Goal: Task Accomplishment & Management: Use online tool/utility

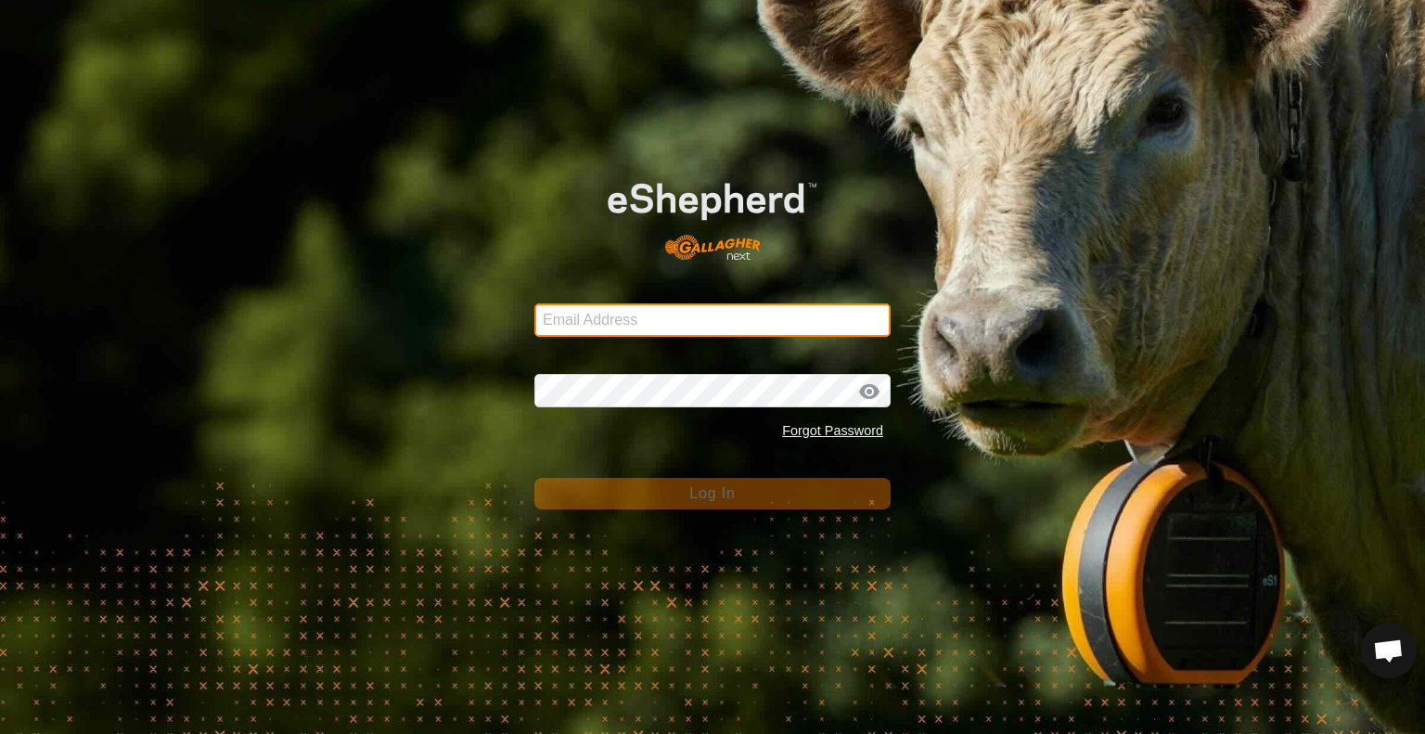
click at [728, 315] on input "Email Address" at bounding box center [712, 319] width 356 height 33
type input "[EMAIL_ADDRESS][DOMAIN_NAME]"
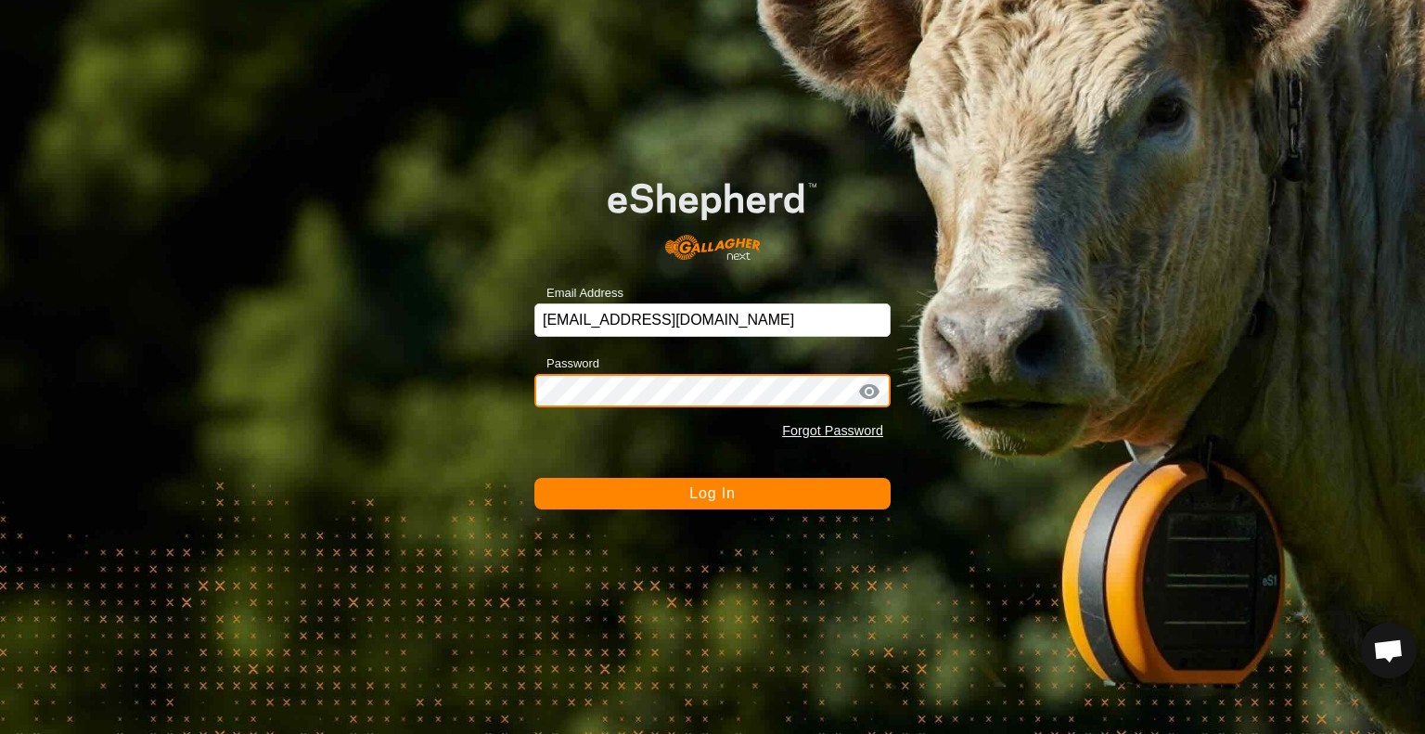
click at [534, 478] on button "Log In" at bounding box center [712, 494] width 356 height 32
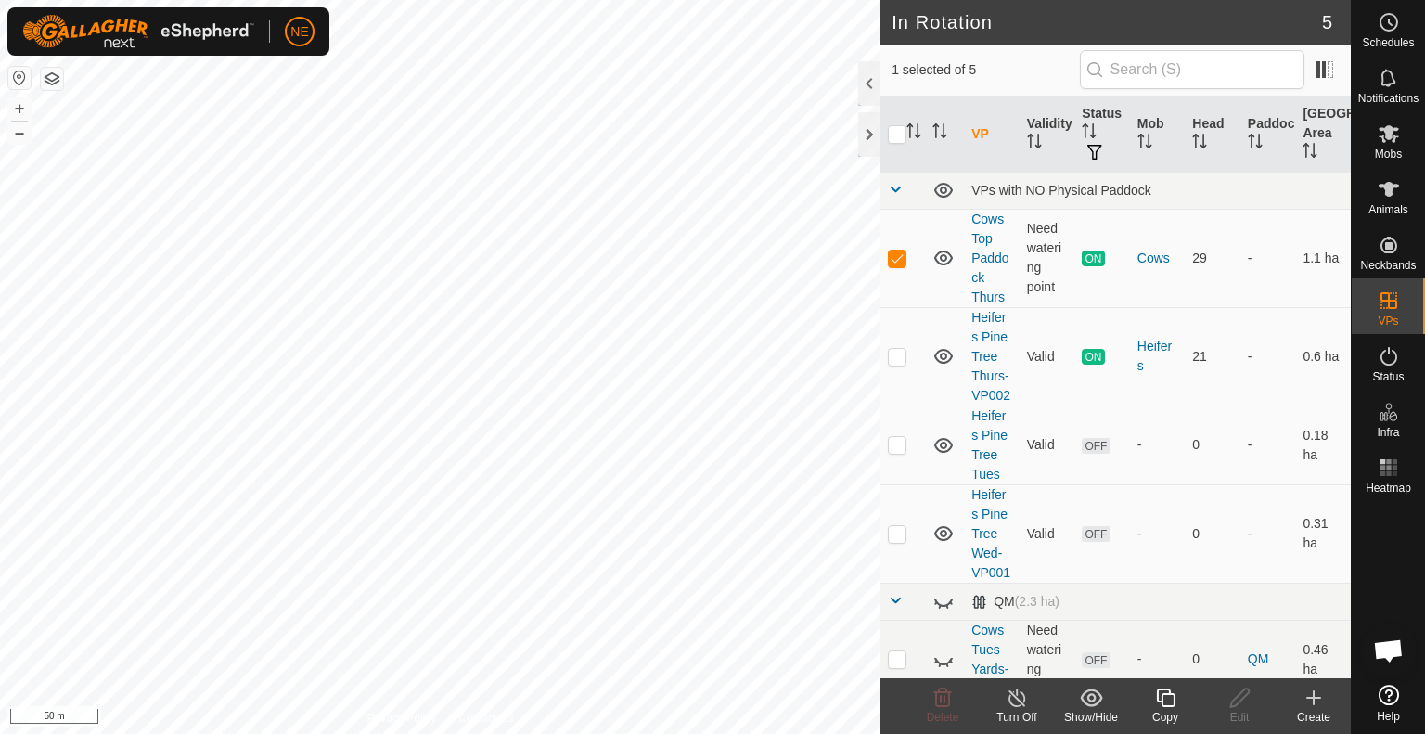
click at [1169, 710] on div "Copy" at bounding box center [1165, 717] width 74 height 17
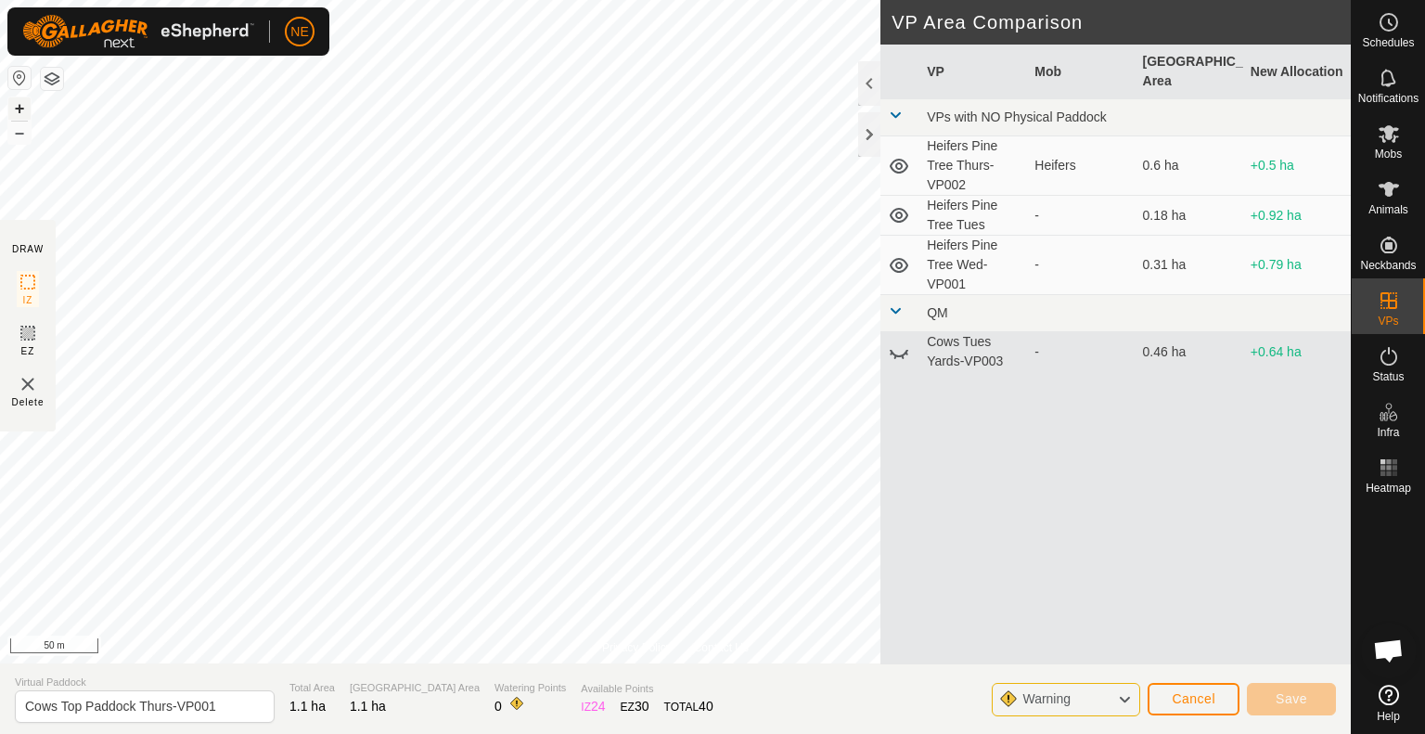
click at [22, 110] on button "+" at bounding box center [19, 108] width 22 height 22
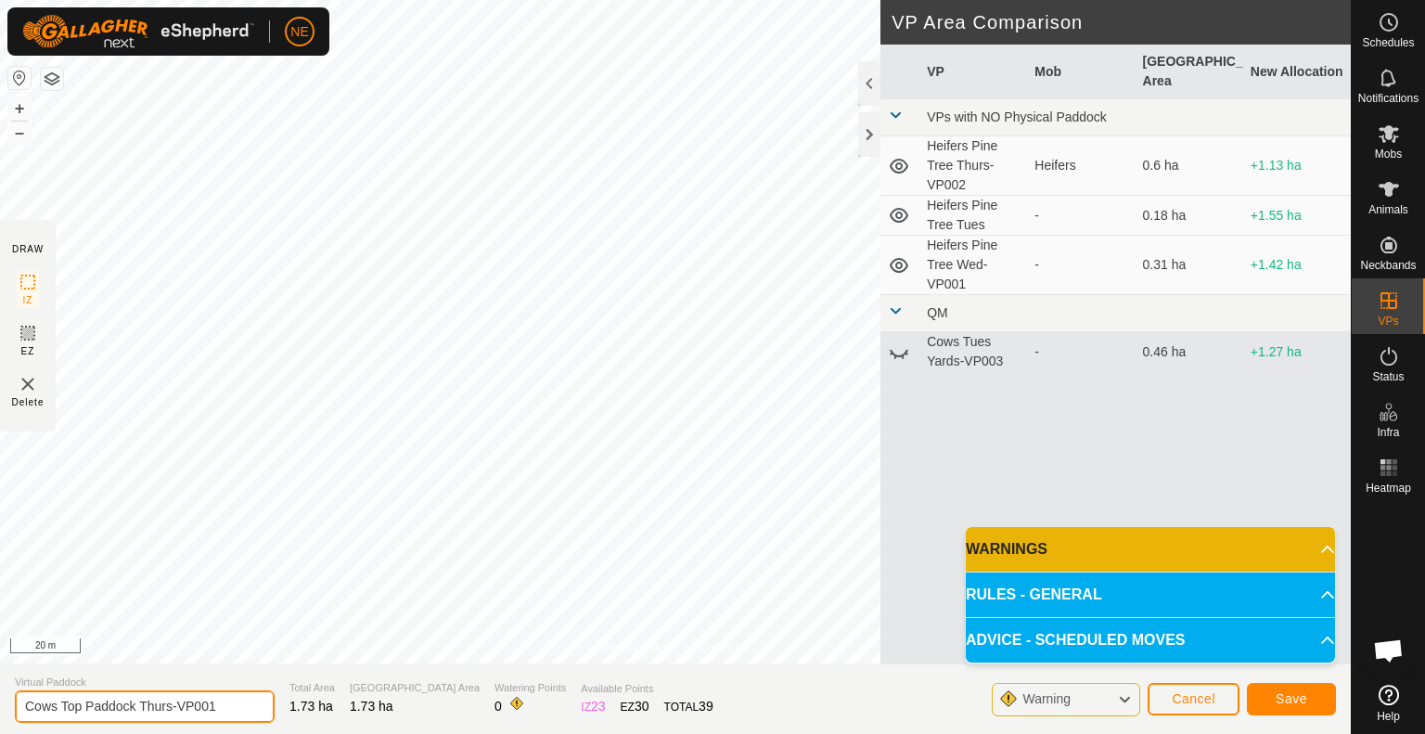
click at [173, 714] on input "Cows Top Paddock Thurs-VP001" at bounding box center [145, 706] width 260 height 32
type input "Cows Top Paddock Fri-VP001"
click at [1282, 704] on span "Save" at bounding box center [1292, 698] width 32 height 15
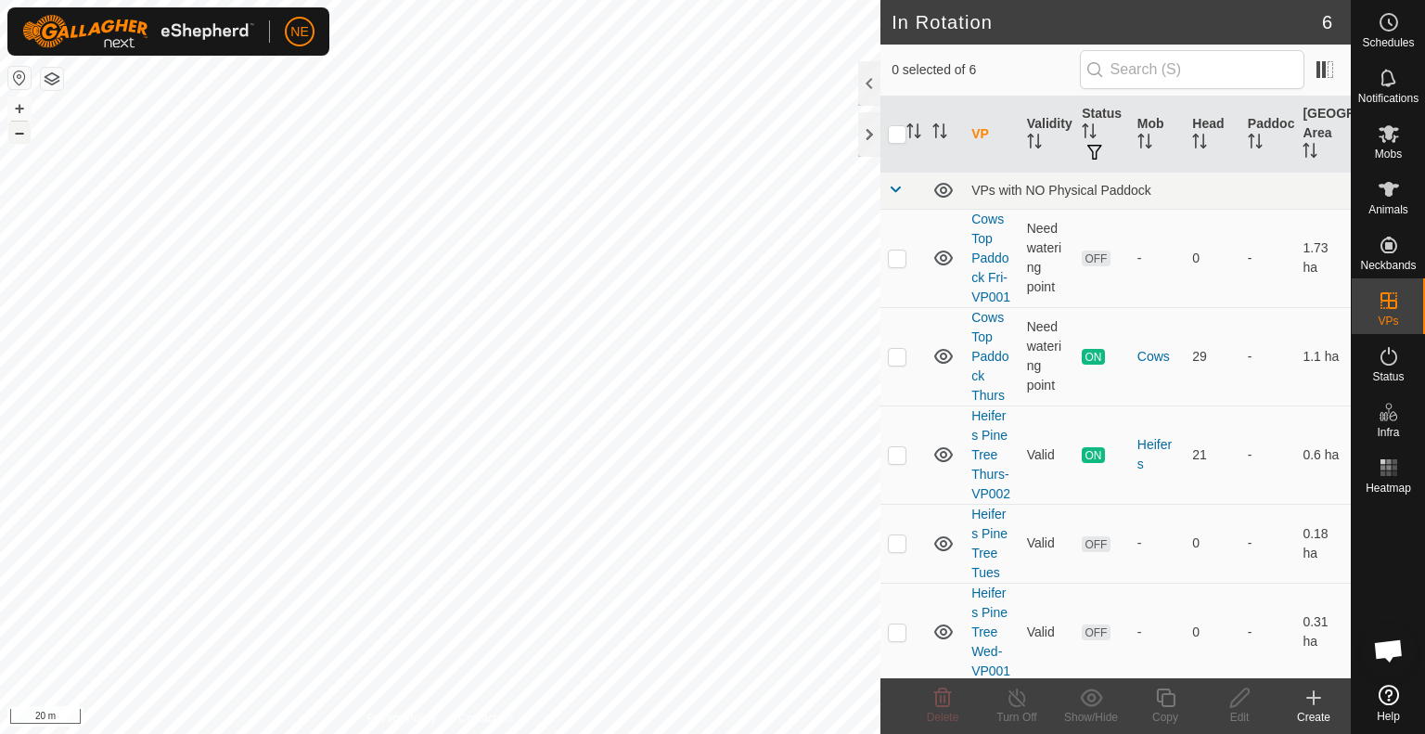
checkbox input "true"
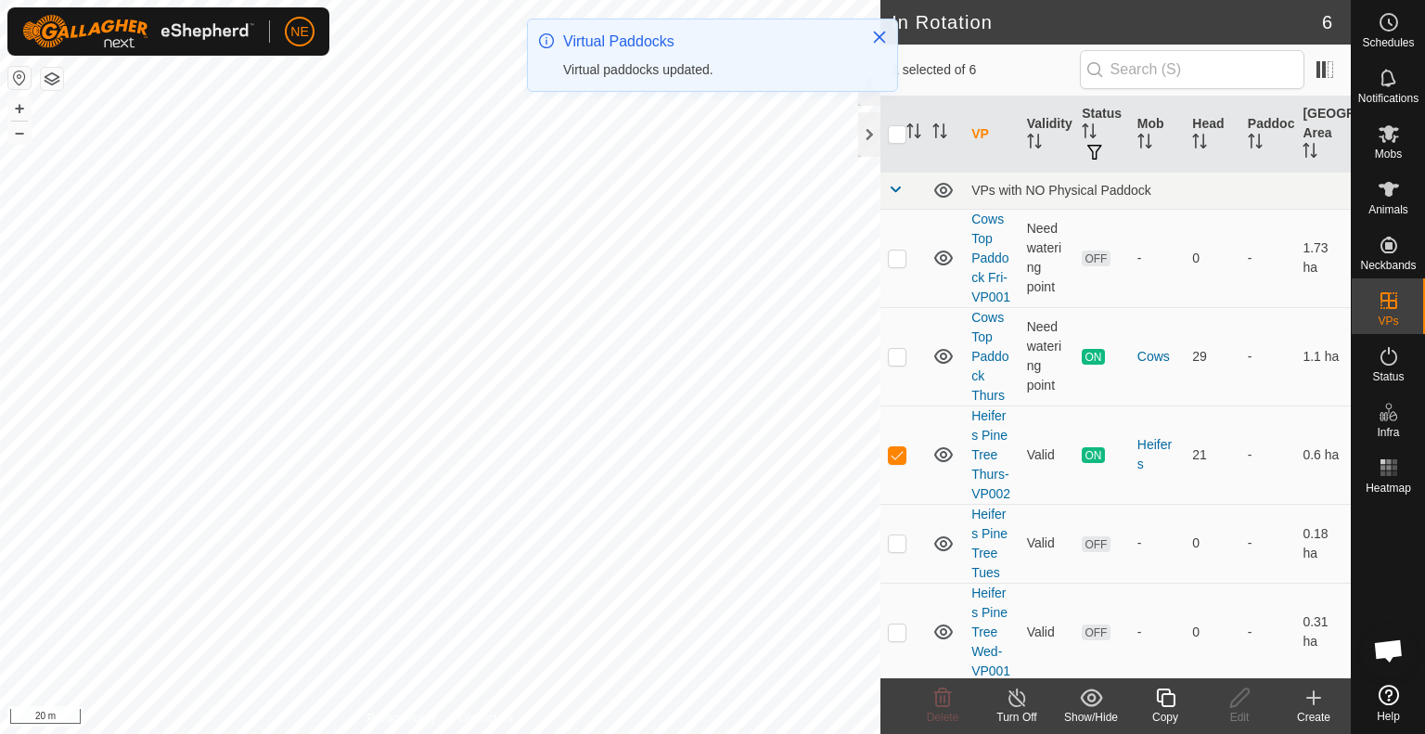
click at [1164, 707] on icon at bounding box center [1165, 697] width 19 height 19
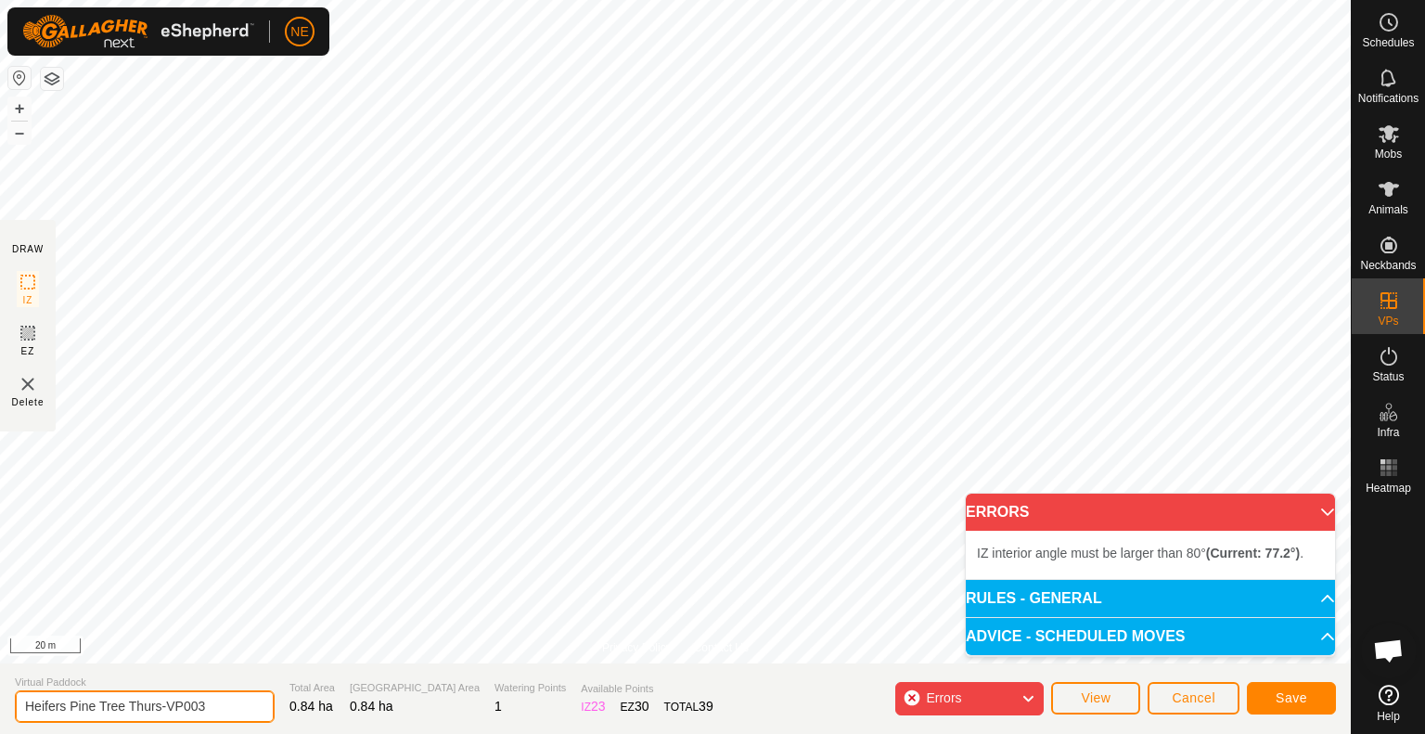
click at [161, 714] on input "Heifers Pine Tree Thurs-VP003" at bounding box center [145, 706] width 260 height 32
type input "Heifers Pine Tree Fri-VP003"
click at [1264, 701] on button "Save" at bounding box center [1291, 698] width 89 height 32
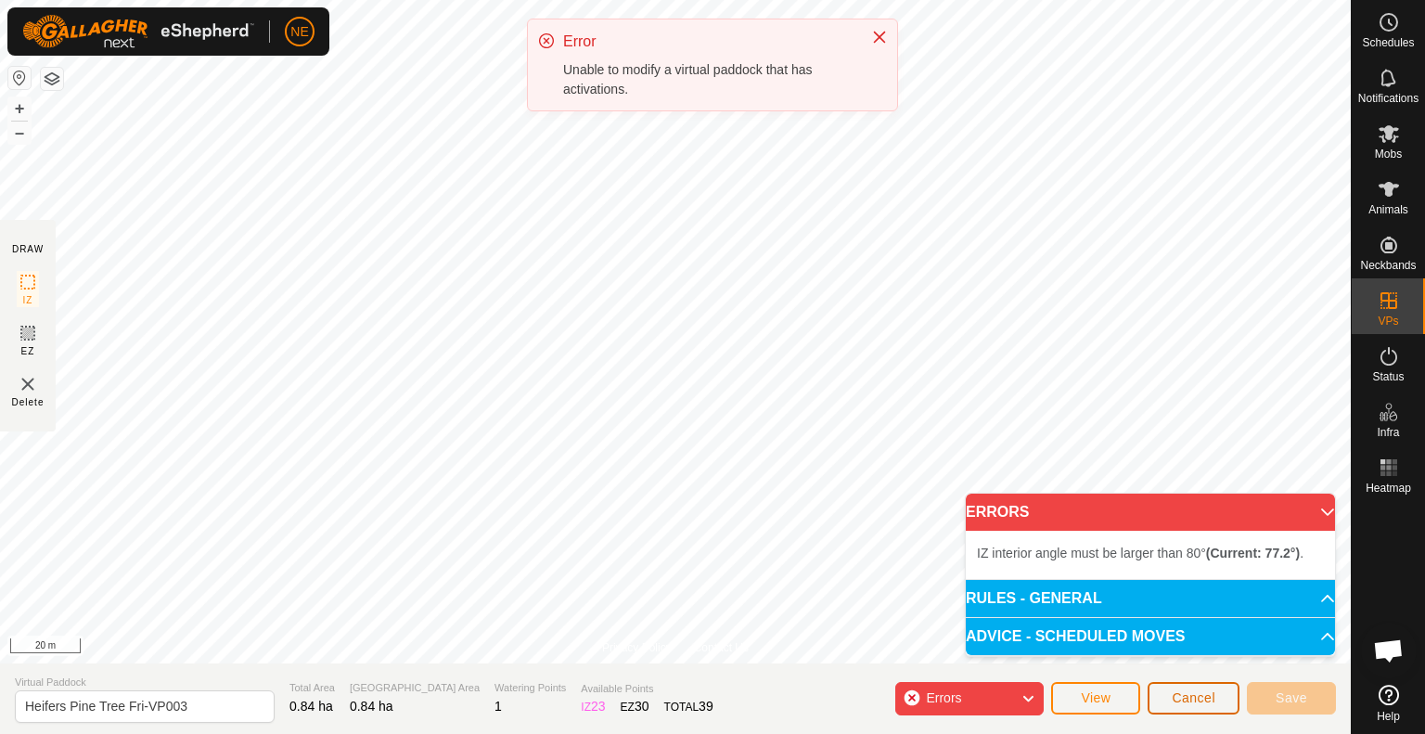
click at [1186, 700] on span "Cancel" at bounding box center [1194, 697] width 44 height 15
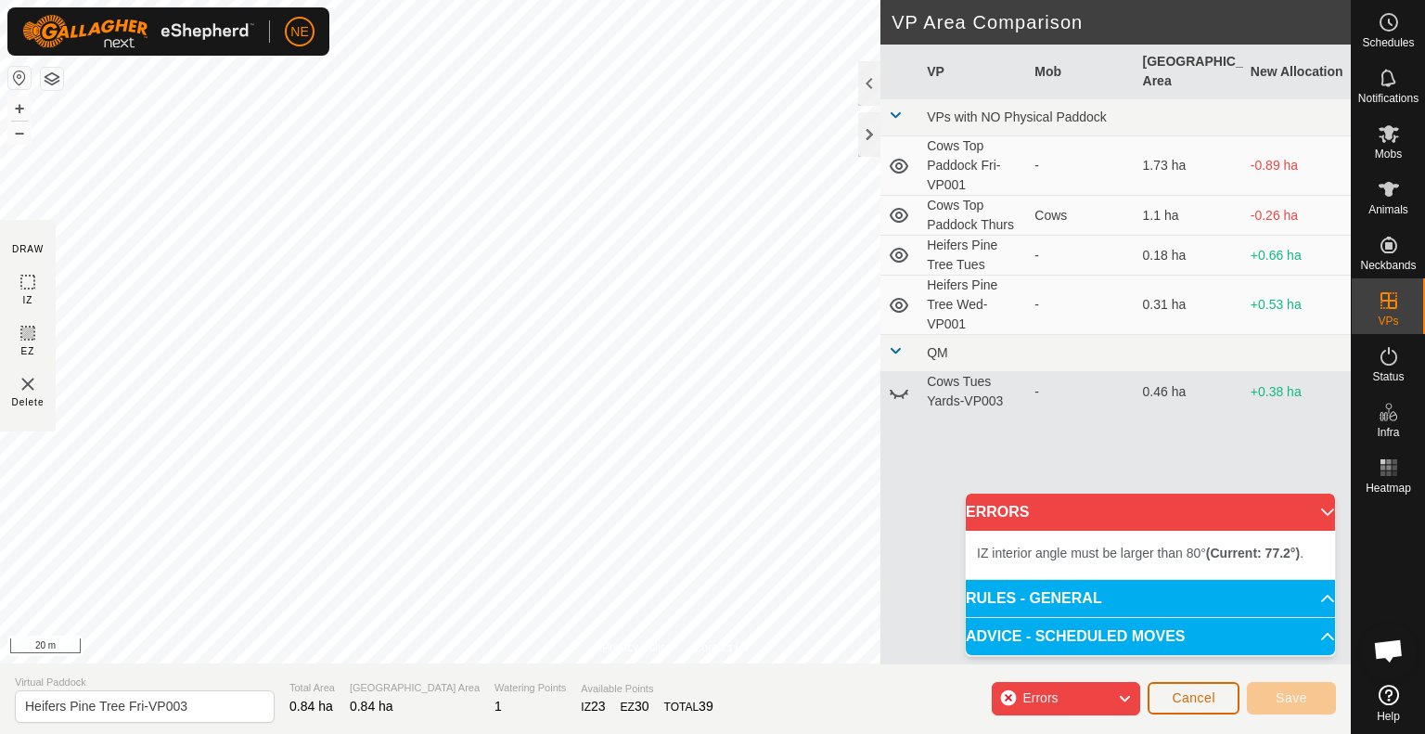
click at [1180, 700] on span "Cancel" at bounding box center [1194, 697] width 44 height 15
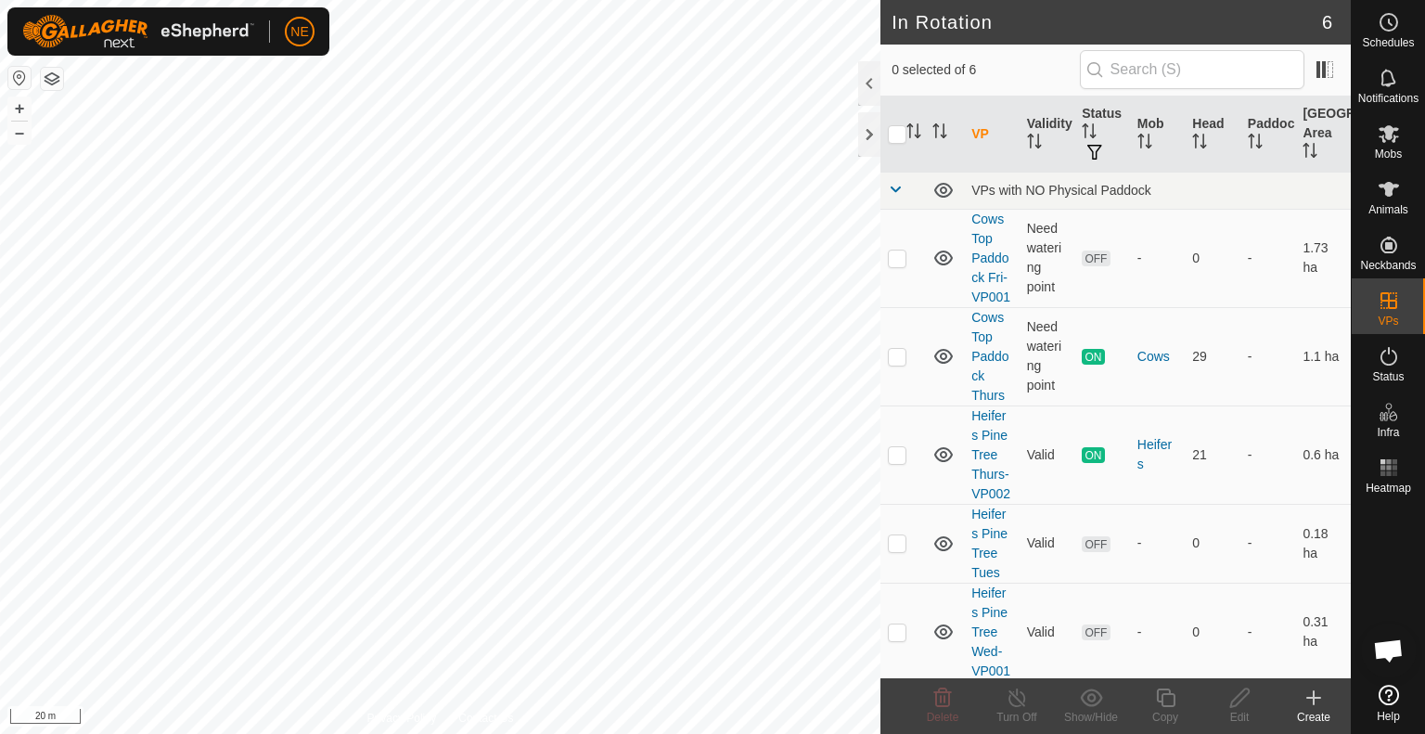
checkbox input "true"
click at [1162, 707] on icon at bounding box center [1165, 698] width 23 height 22
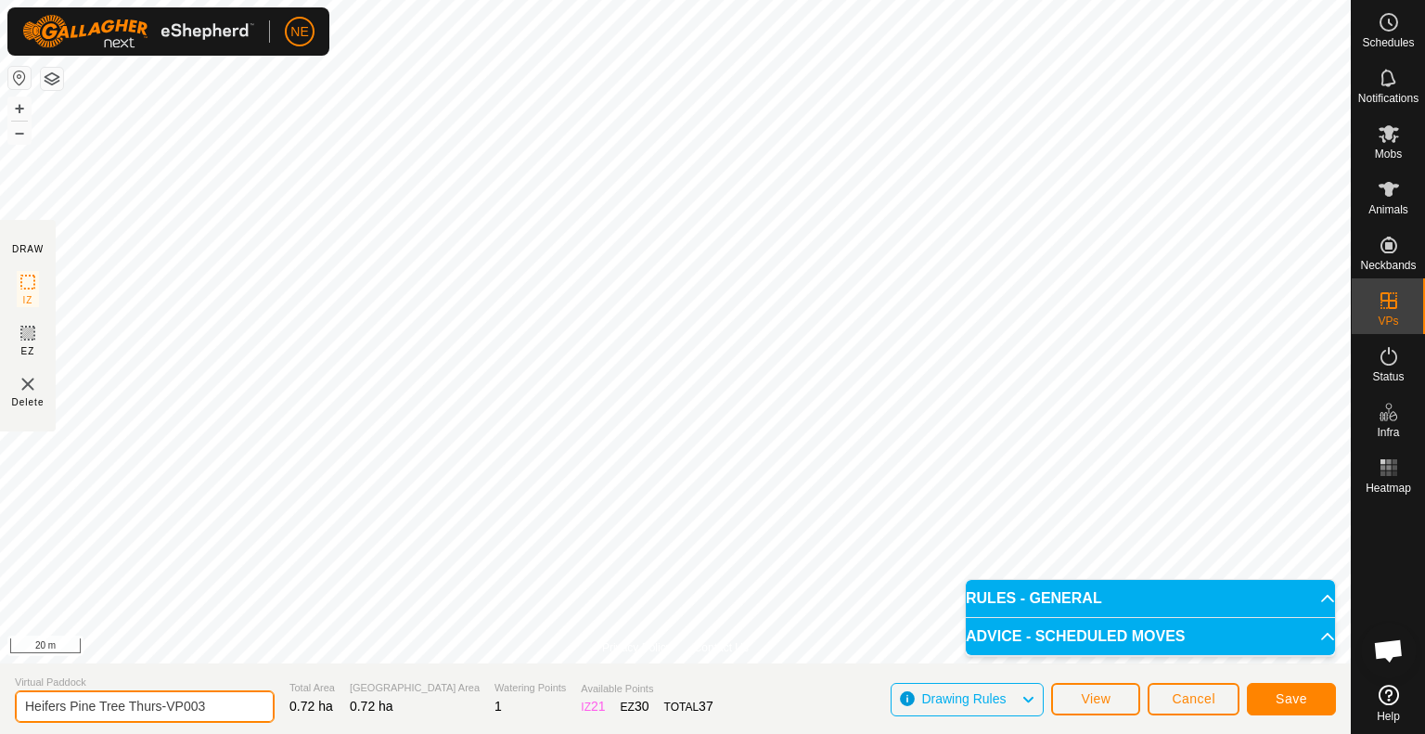
click at [160, 709] on input "Heifers Pine Tree Thurs-VP003" at bounding box center [145, 706] width 260 height 32
type input "Heifers Pine Tree Fri-VP003"
click at [1280, 695] on span "Save" at bounding box center [1292, 698] width 32 height 15
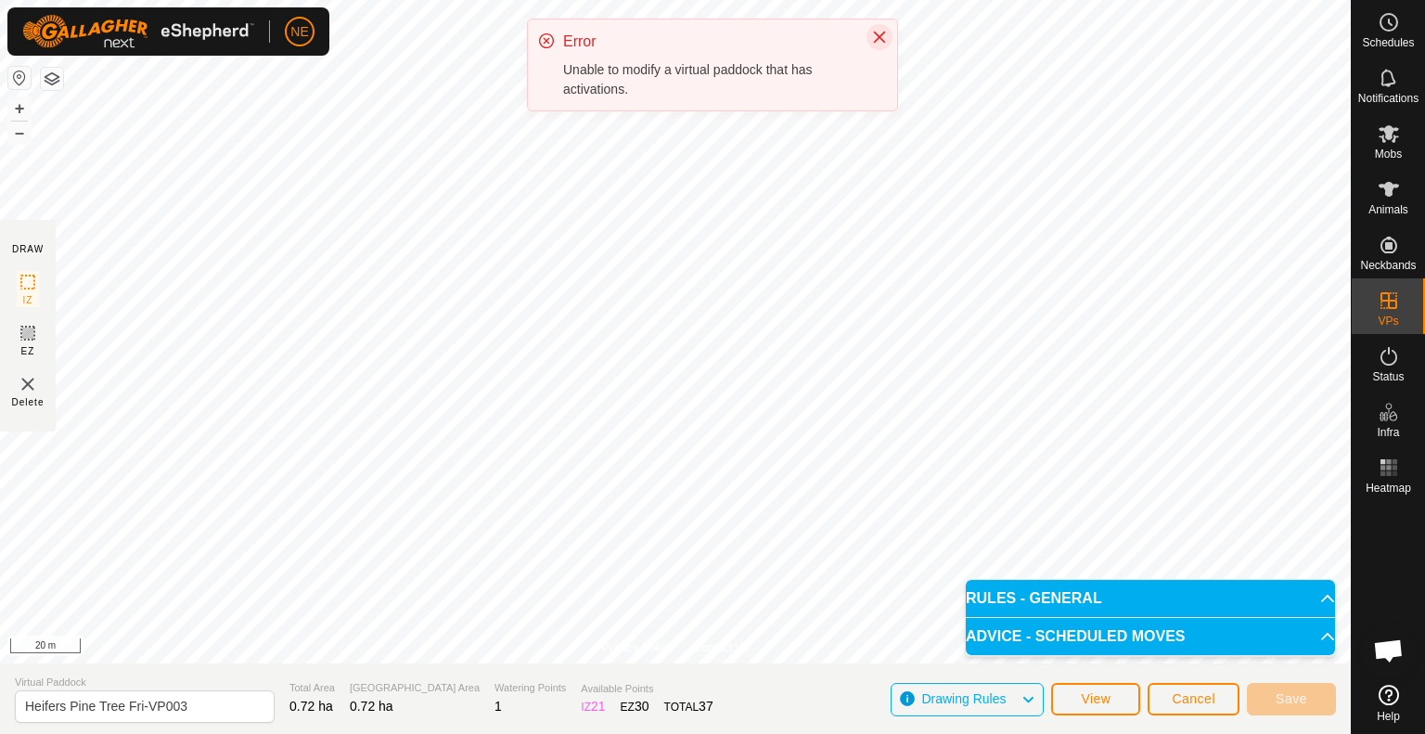
click at [886, 33] on icon "Close" at bounding box center [879, 37] width 15 height 15
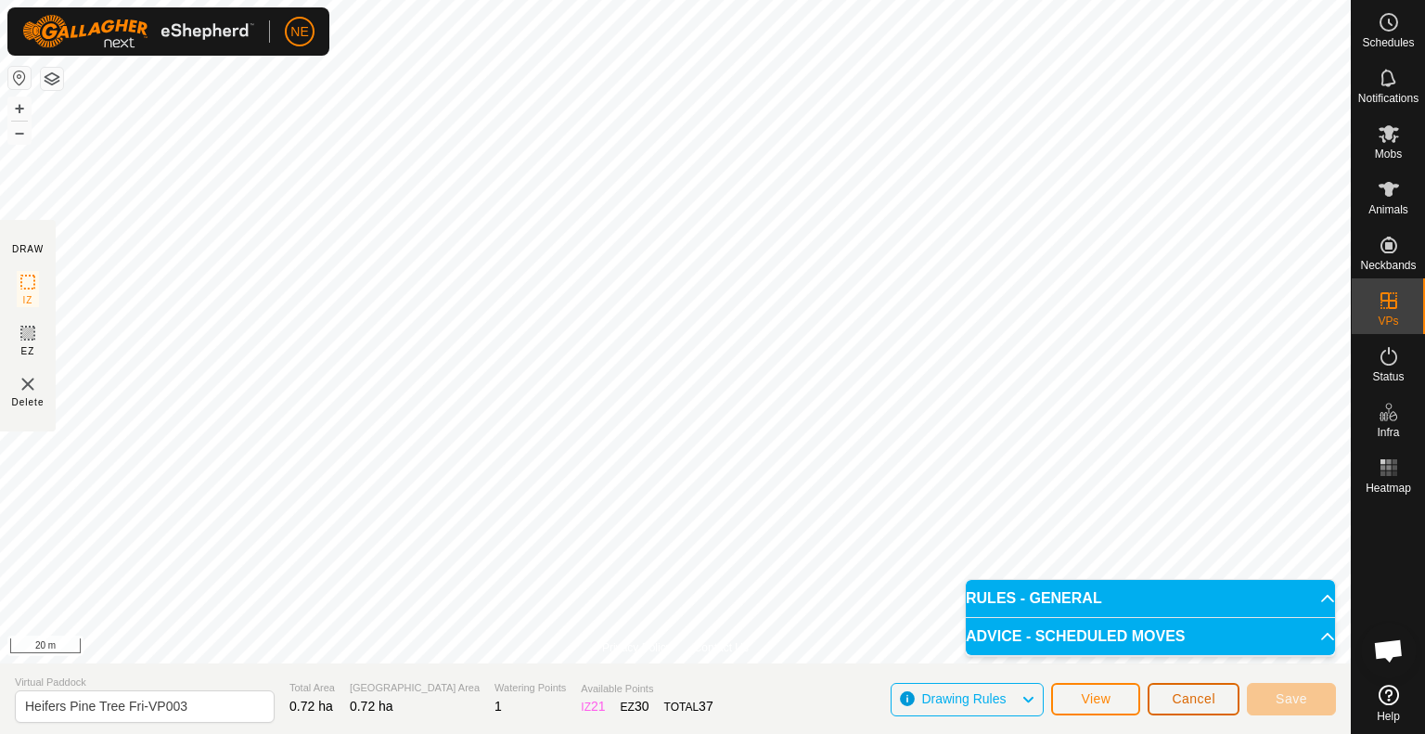
click at [1190, 705] on span "Cancel" at bounding box center [1194, 698] width 44 height 15
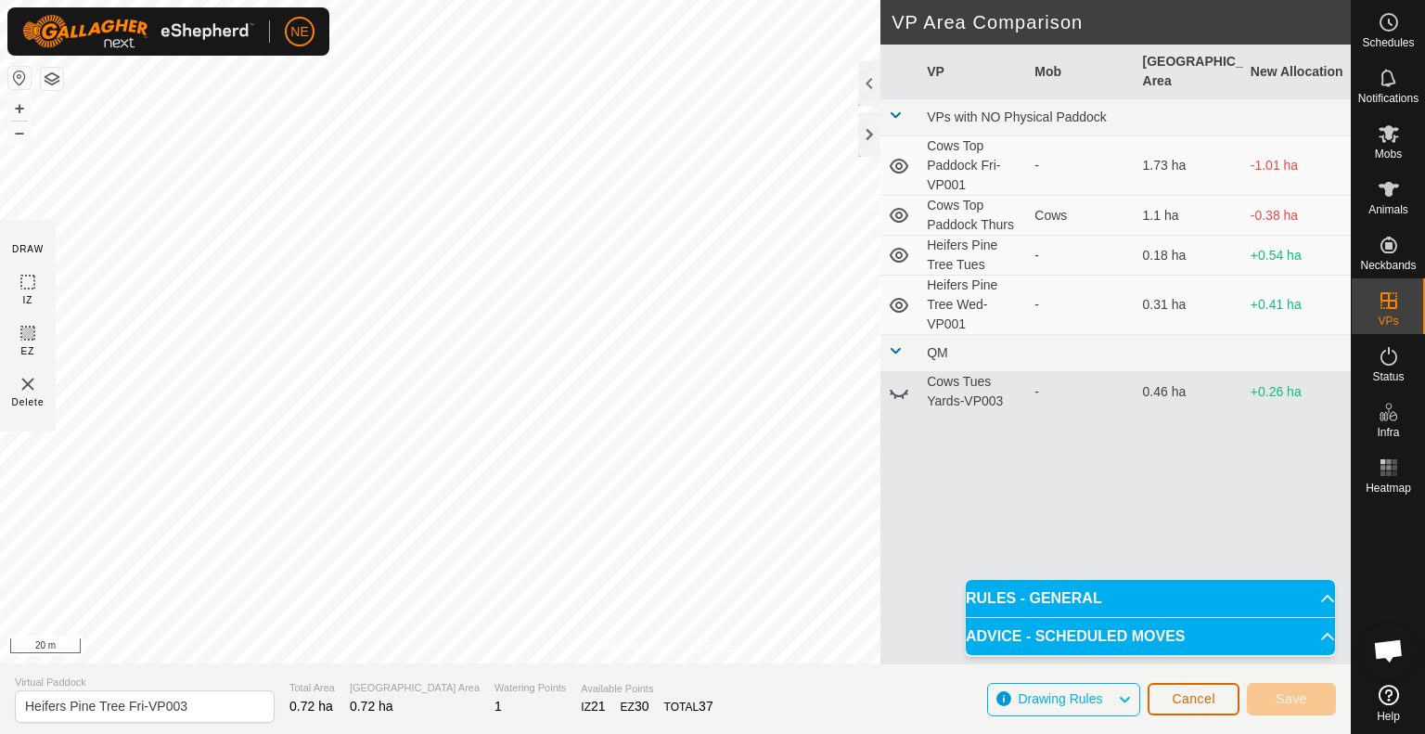
click at [1169, 710] on button "Cancel" at bounding box center [1194, 699] width 92 height 32
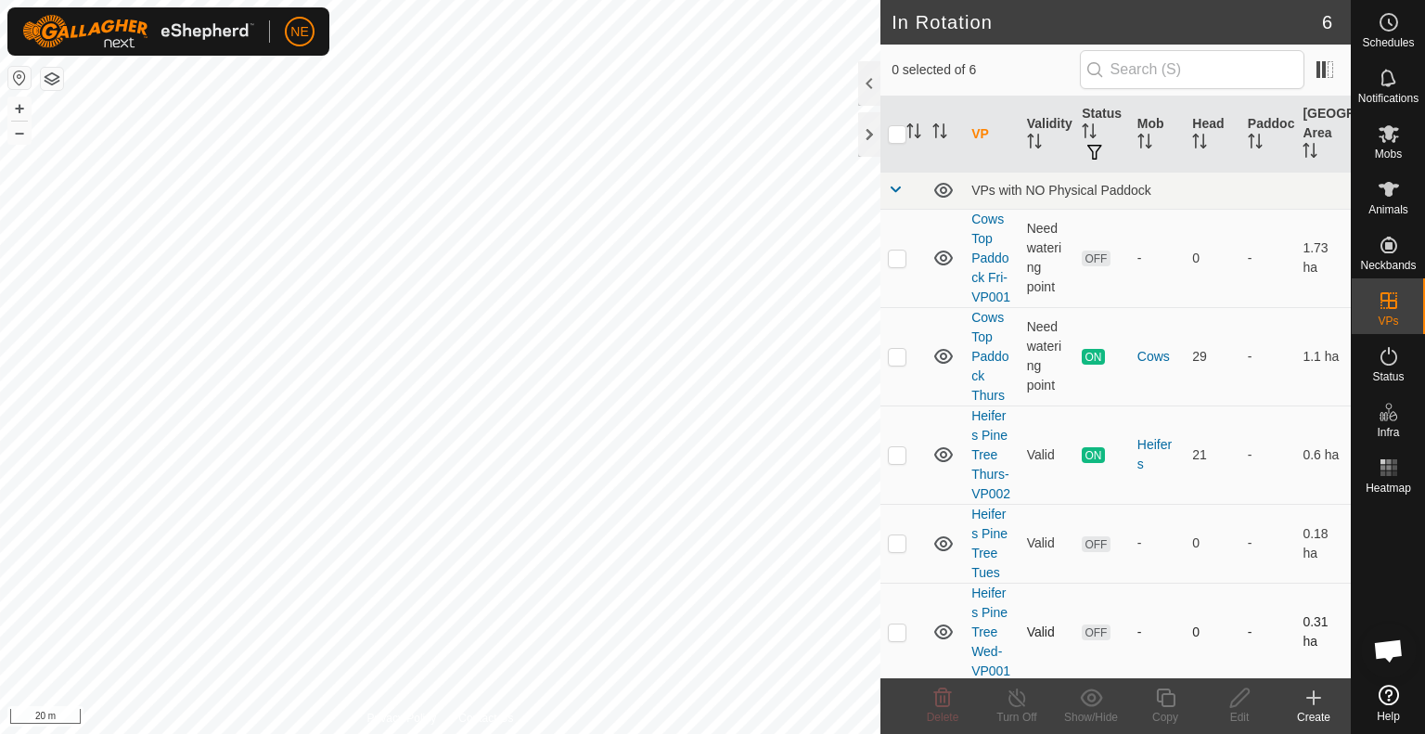
checkbox input "true"
click at [1162, 706] on icon at bounding box center [1165, 697] width 19 height 19
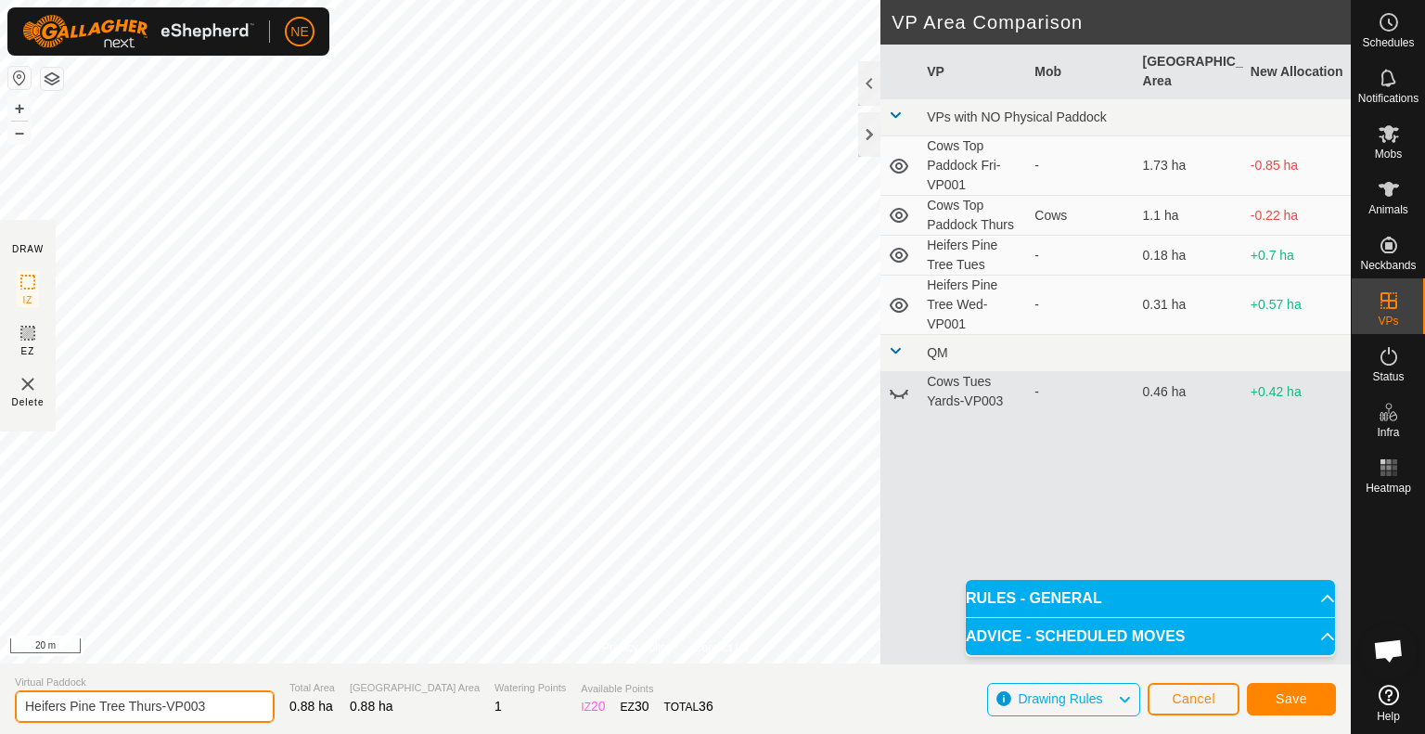
click at [161, 702] on input "Heifers Pine Tree Thurs-VP003" at bounding box center [145, 706] width 260 height 32
type input "Heifers Pine Tree Fri-VP003"
click at [1295, 707] on button "Save" at bounding box center [1291, 699] width 89 height 32
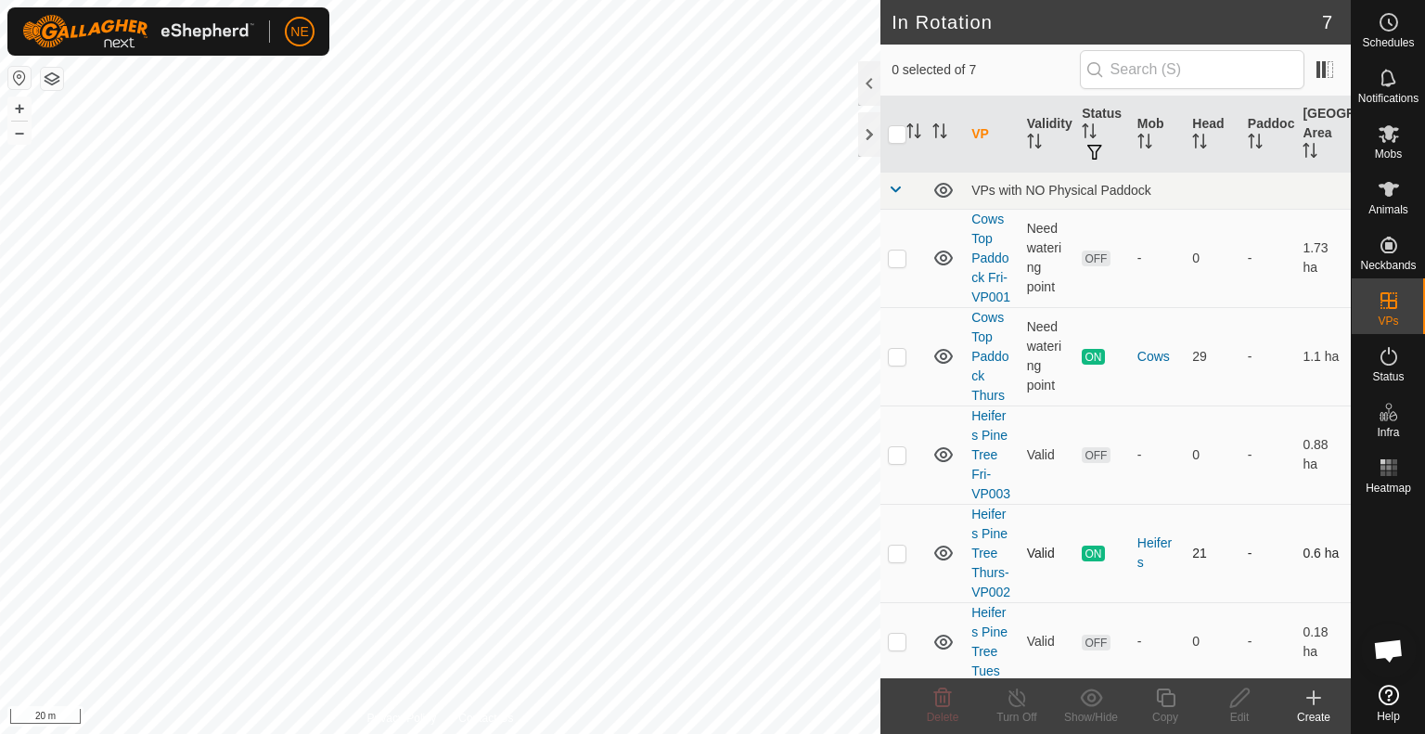
checkbox input "true"
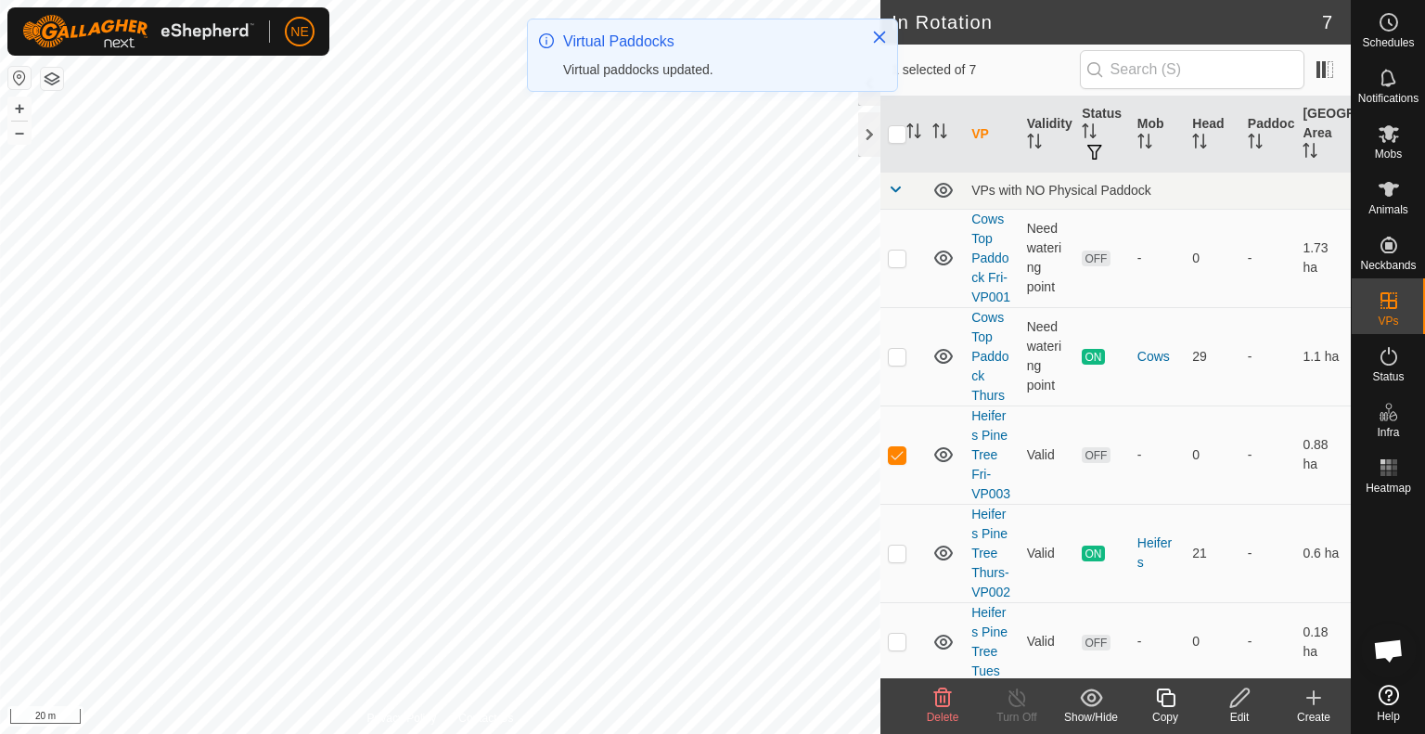
click at [1175, 715] on div "Copy" at bounding box center [1165, 717] width 74 height 17
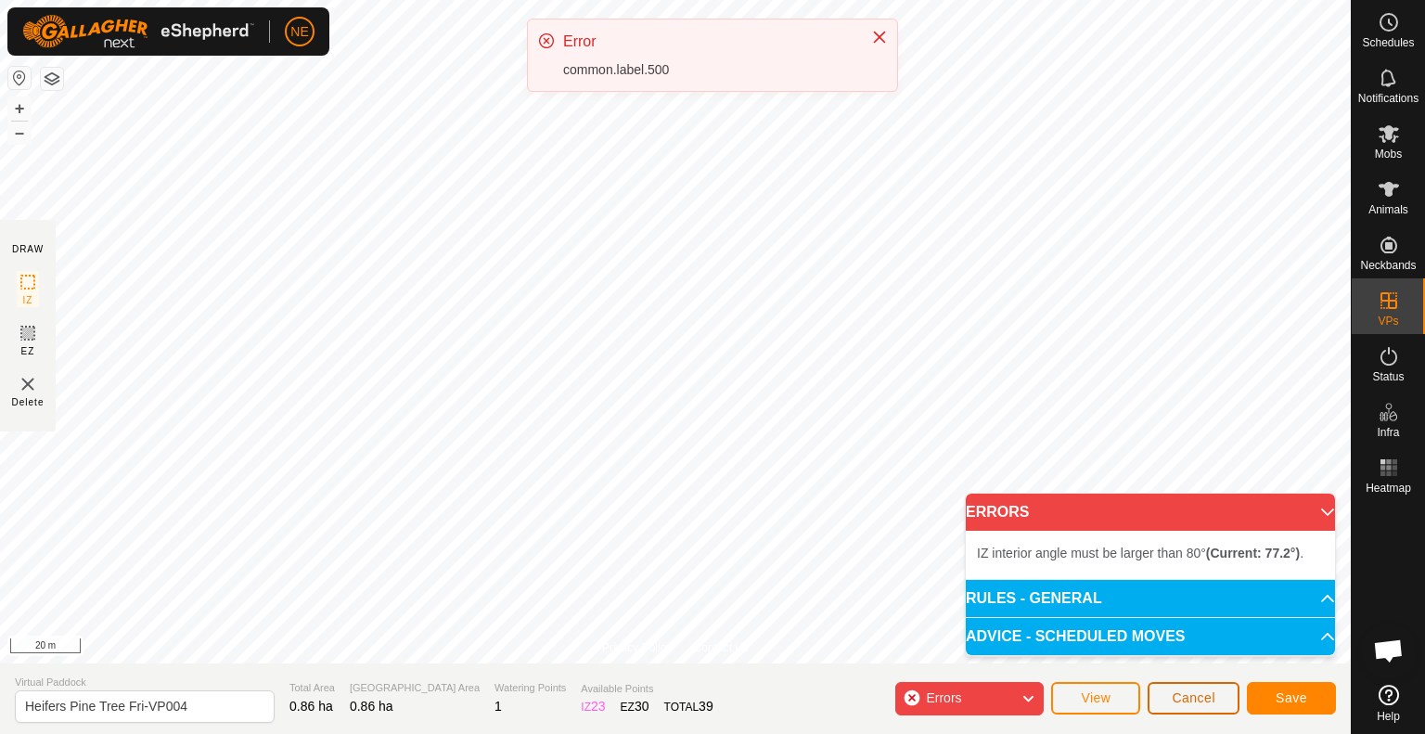
click at [1176, 708] on button "Cancel" at bounding box center [1194, 698] width 92 height 32
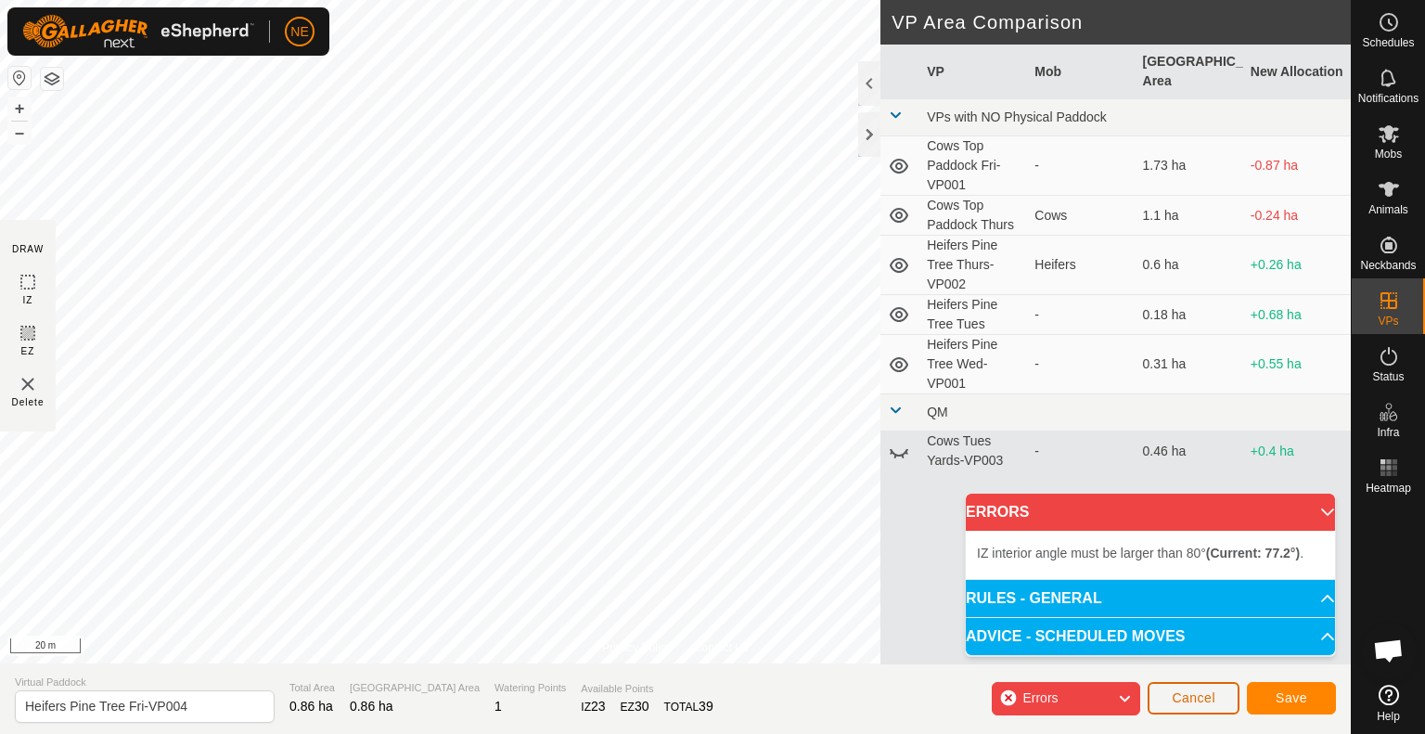
click at [1174, 712] on button "Cancel" at bounding box center [1194, 698] width 92 height 32
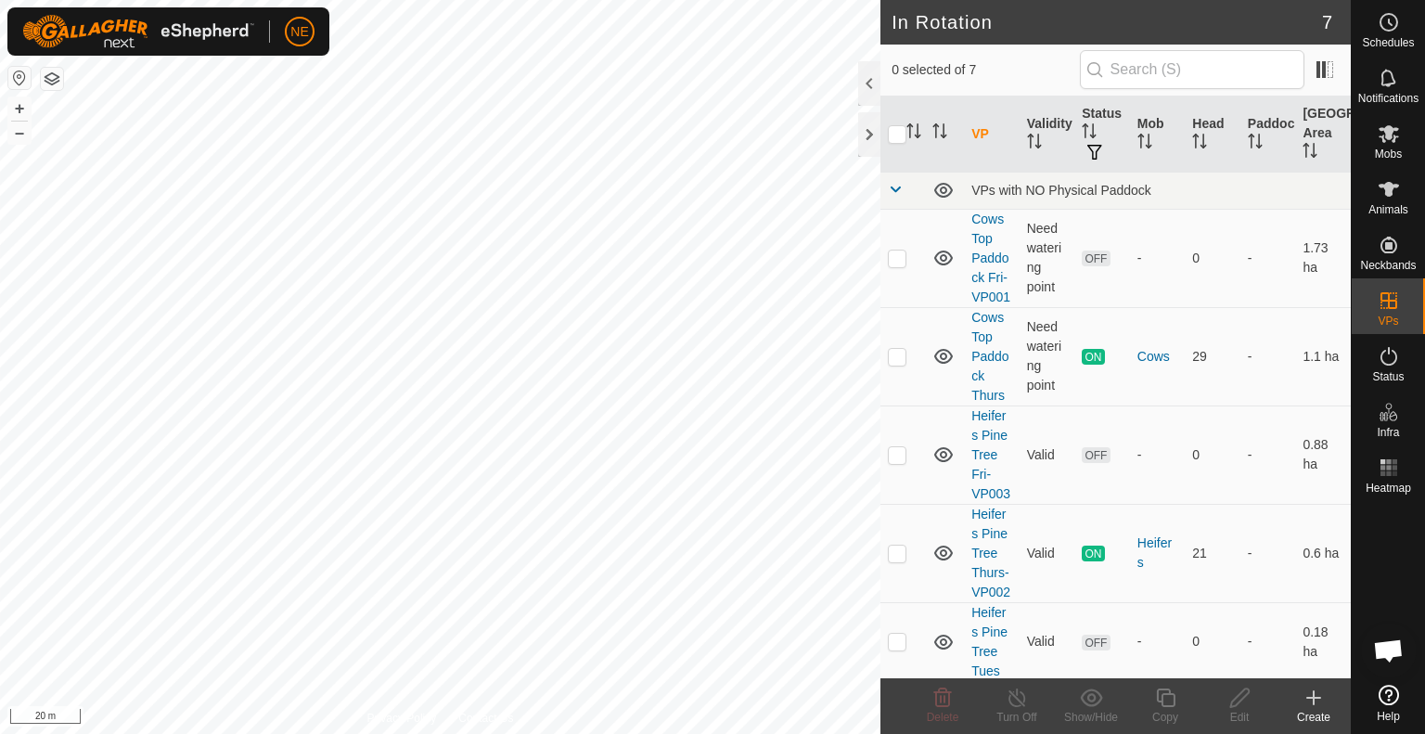
checkbox input "true"
click at [1151, 707] on copy-svg-icon at bounding box center [1165, 698] width 74 height 22
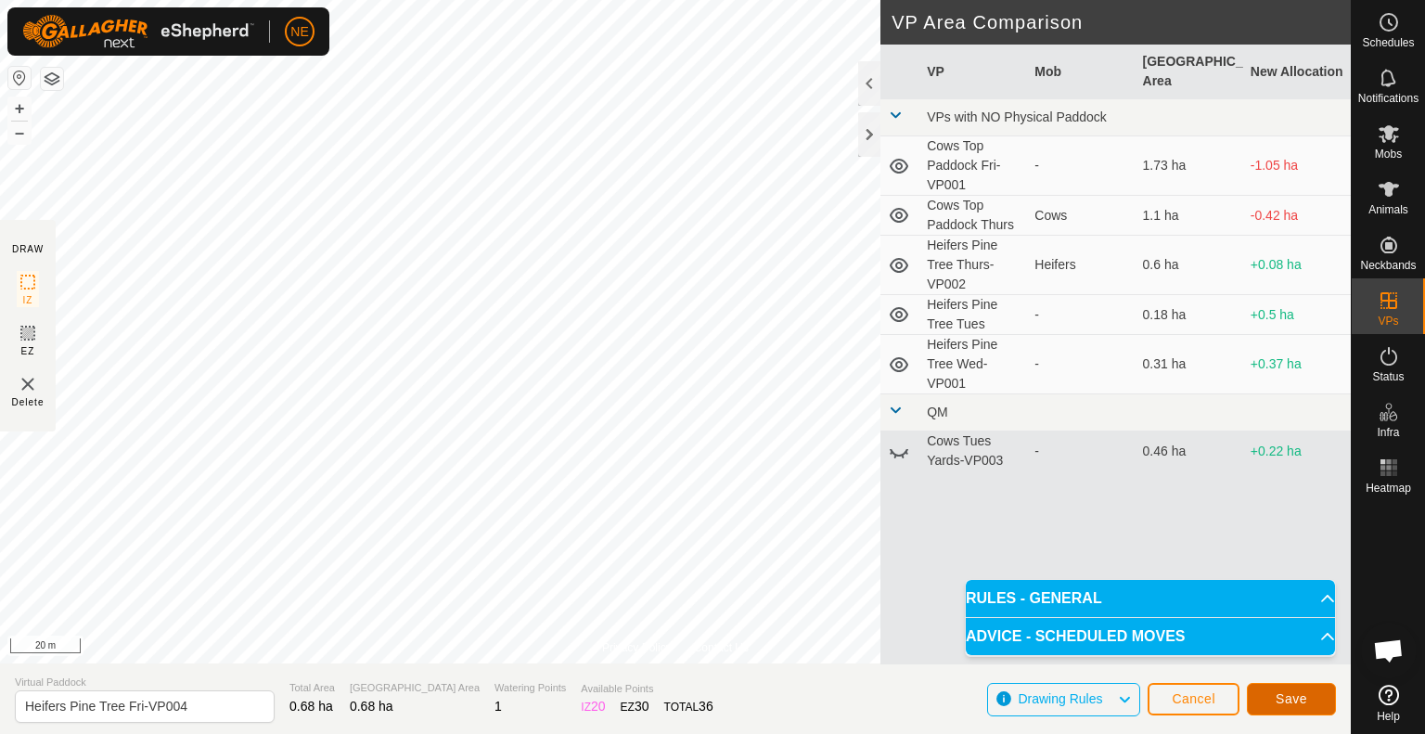
click at [1267, 700] on button "Save" at bounding box center [1291, 699] width 89 height 32
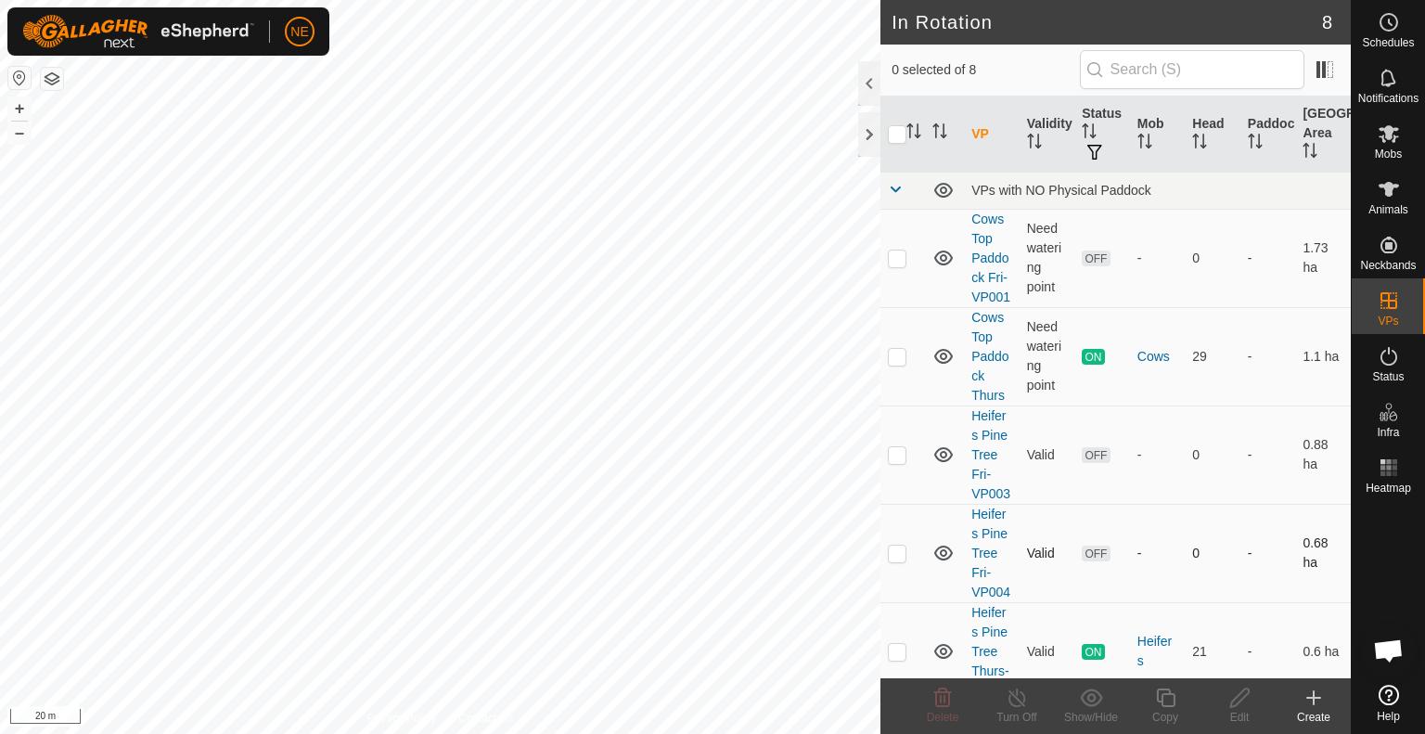
checkbox input "true"
click at [1358, 148] on div "Mobs" at bounding box center [1388, 139] width 73 height 56
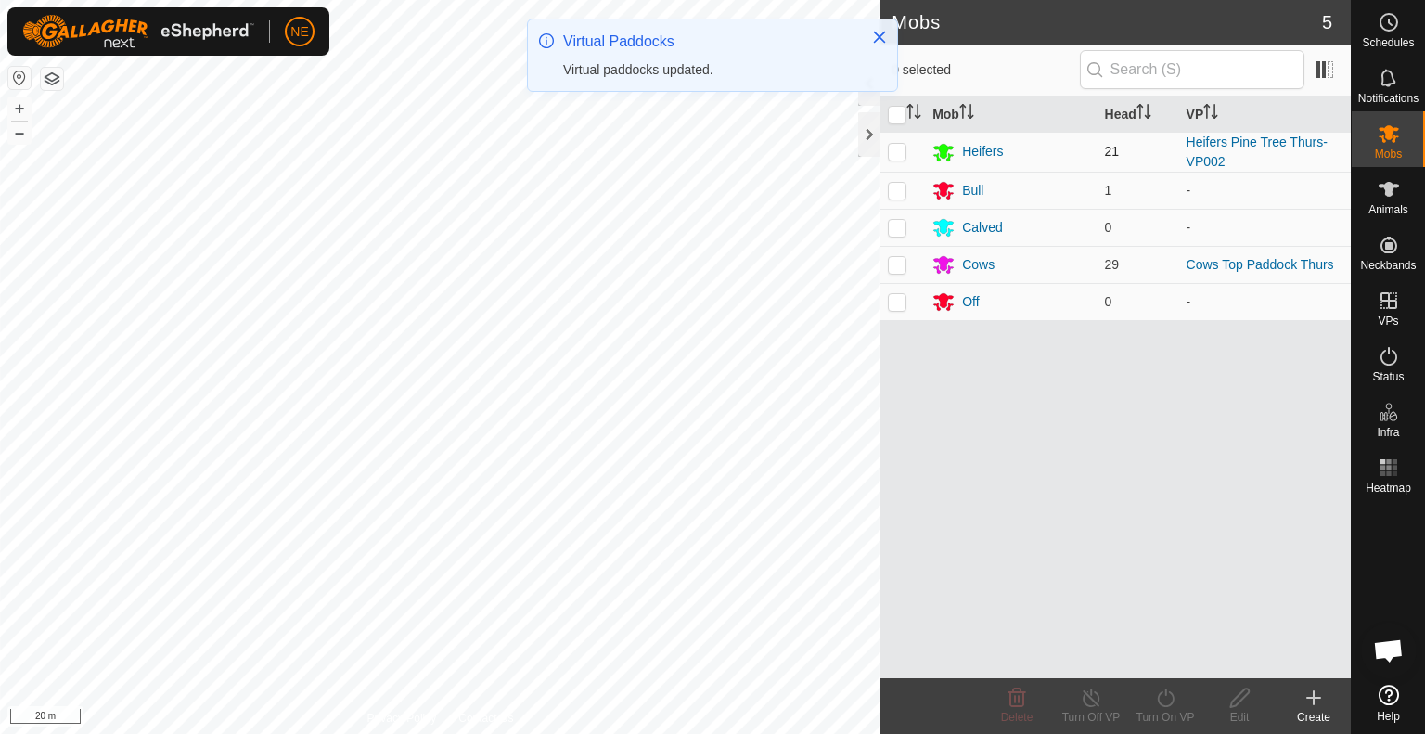
click at [897, 153] on p-checkbox at bounding box center [897, 151] width 19 height 15
checkbox input "true"
click at [1165, 714] on div "Turn On VP" at bounding box center [1165, 717] width 74 height 17
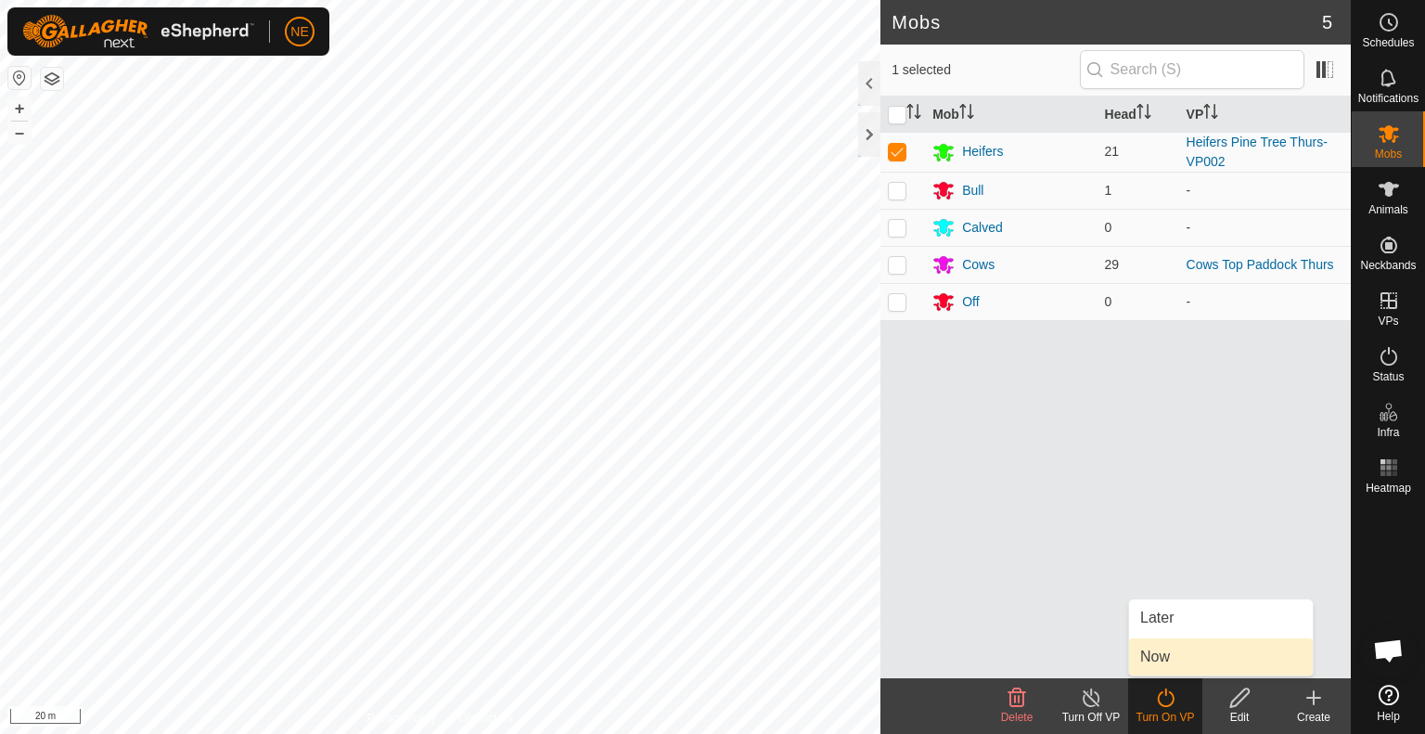
click at [1168, 670] on link "Now" at bounding box center [1221, 656] width 184 height 37
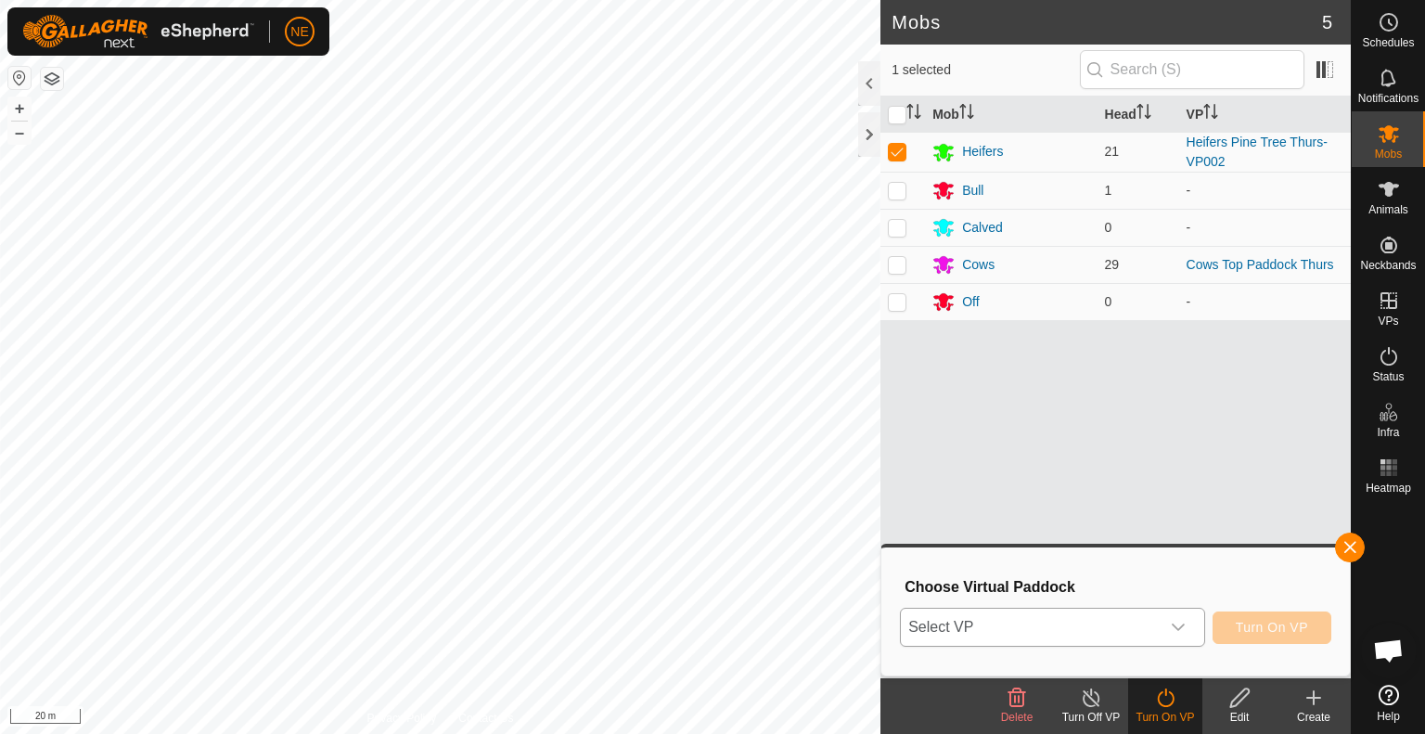
click at [1177, 638] on div "dropdown trigger" at bounding box center [1178, 627] width 37 height 37
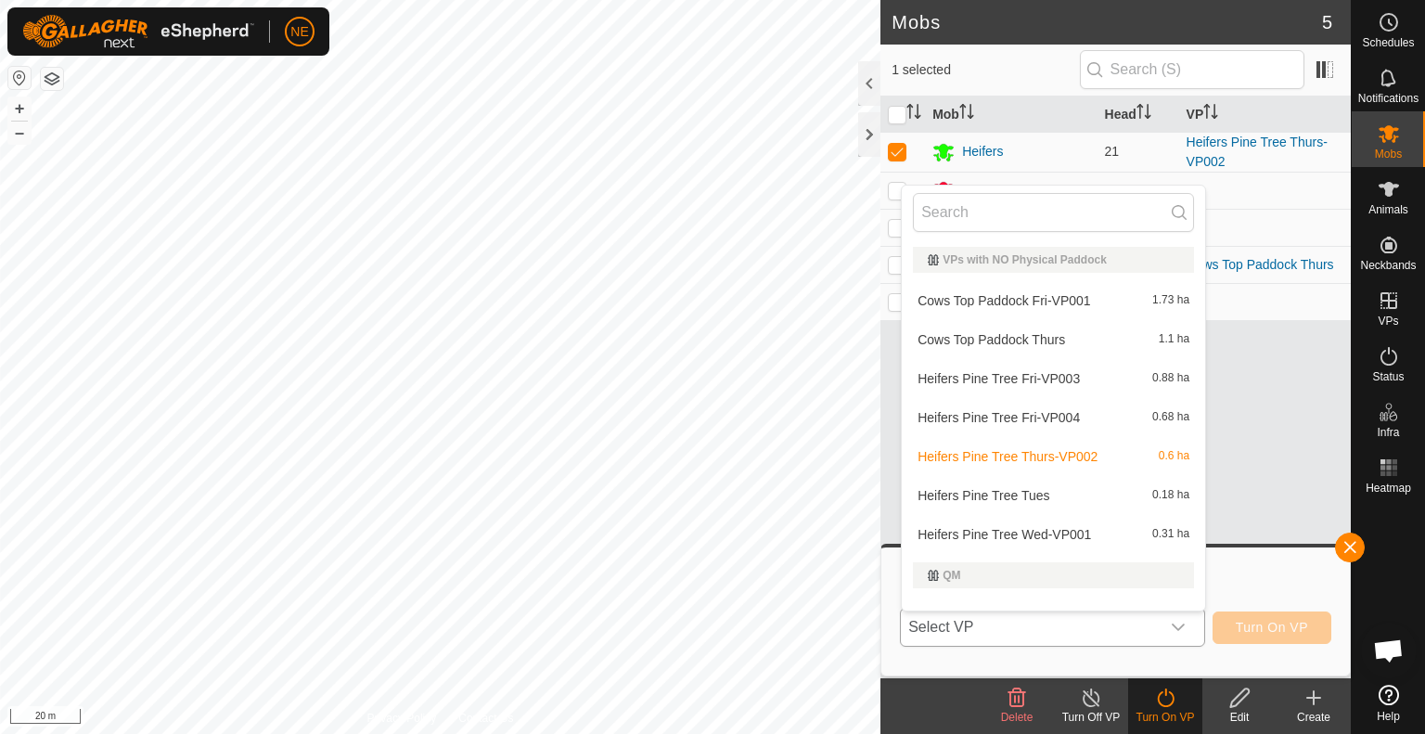
scroll to position [24, 0]
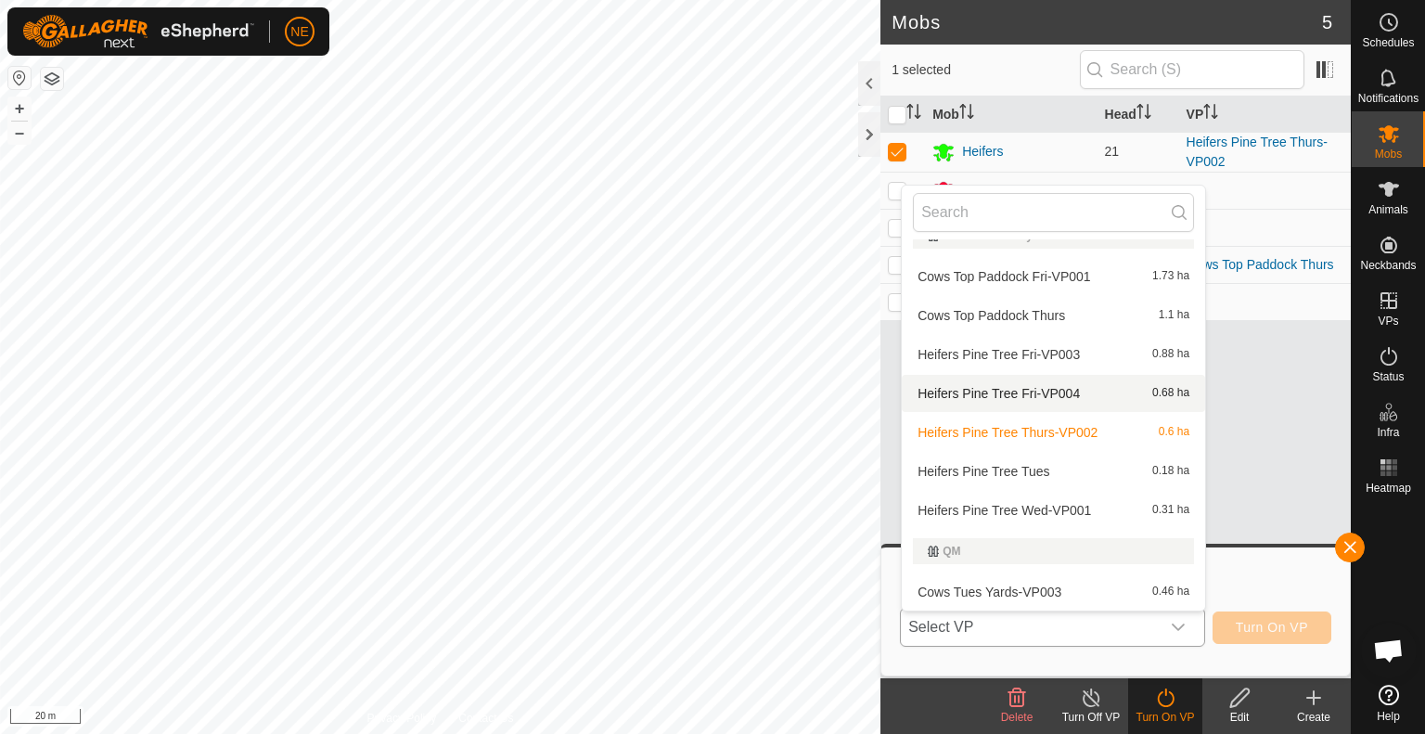
click at [1026, 386] on li "Heifers Pine Tree Fri-VP004 0.68 ha" at bounding box center [1053, 393] width 303 height 37
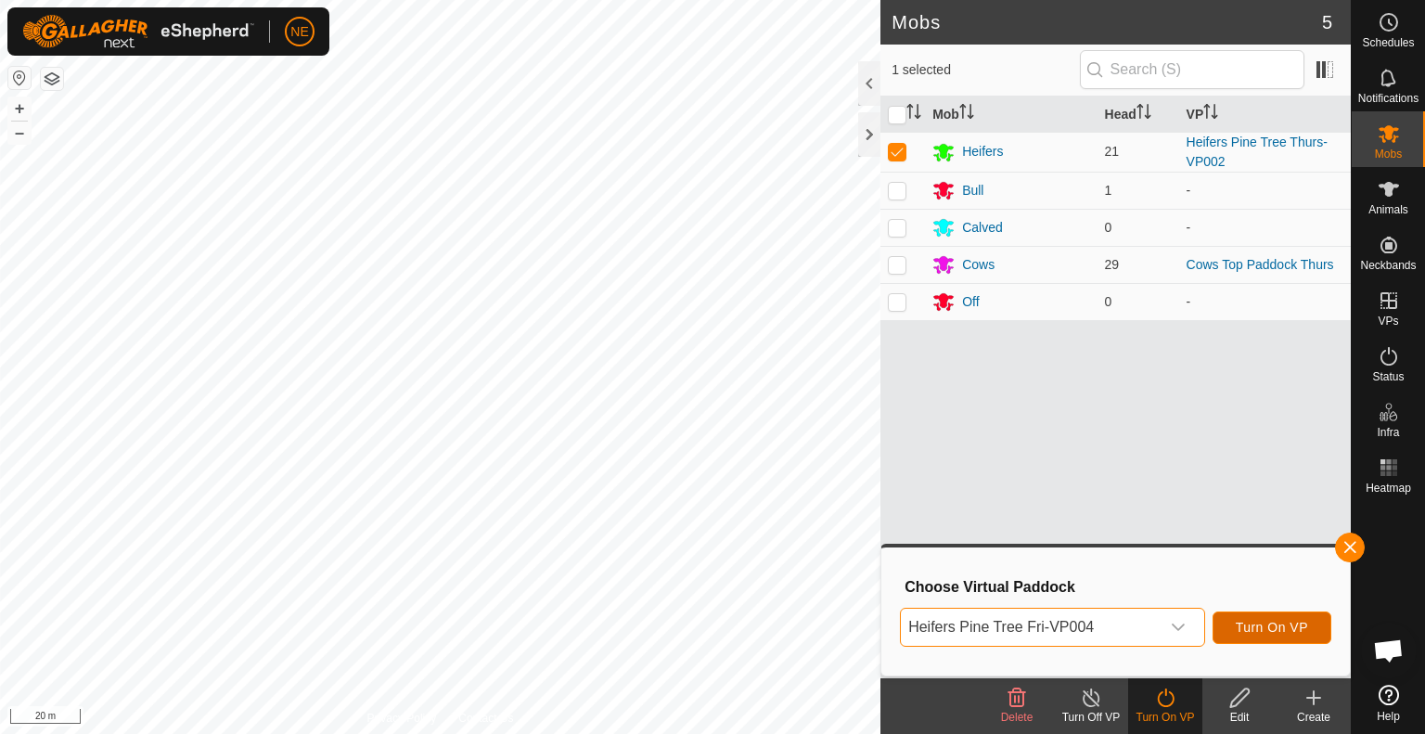
click at [1281, 633] on span "Turn On VP" at bounding box center [1272, 627] width 72 height 15
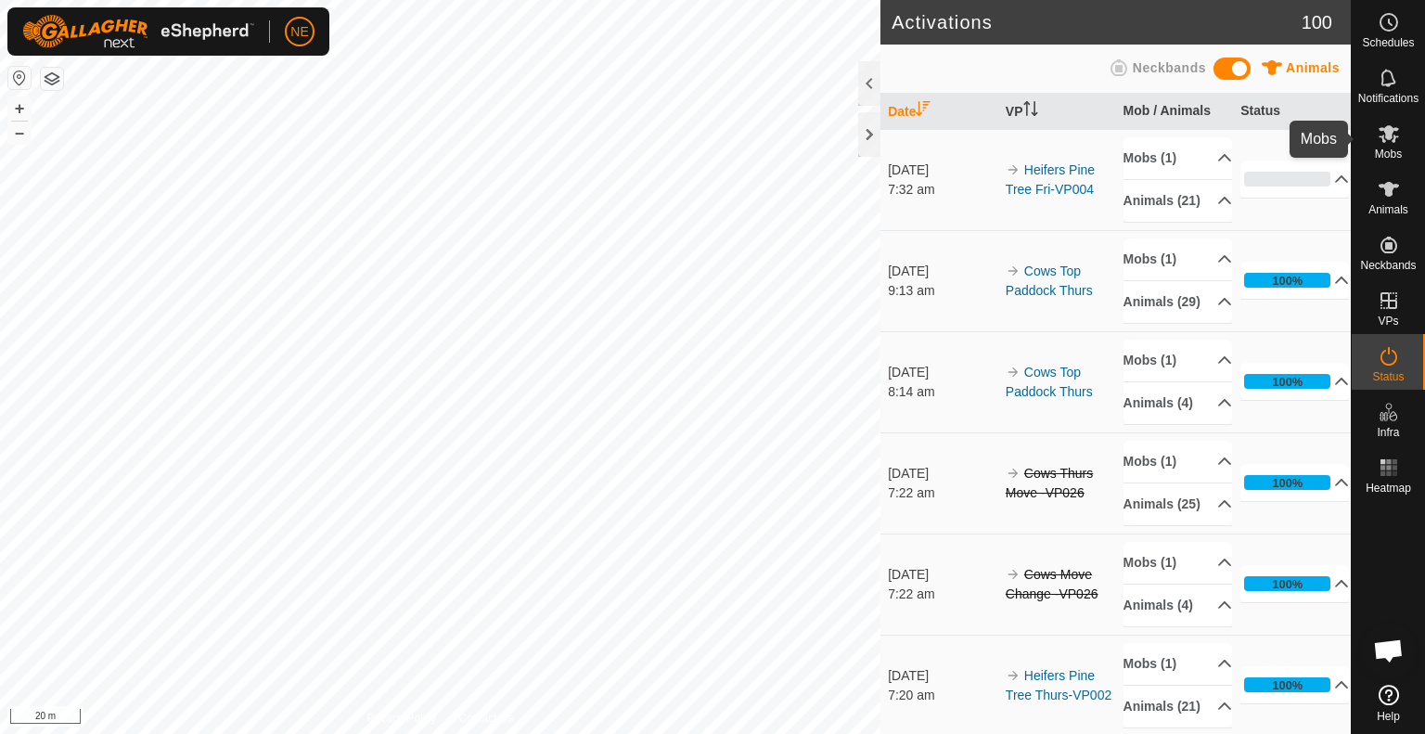
click at [1394, 137] on icon at bounding box center [1389, 134] width 20 height 18
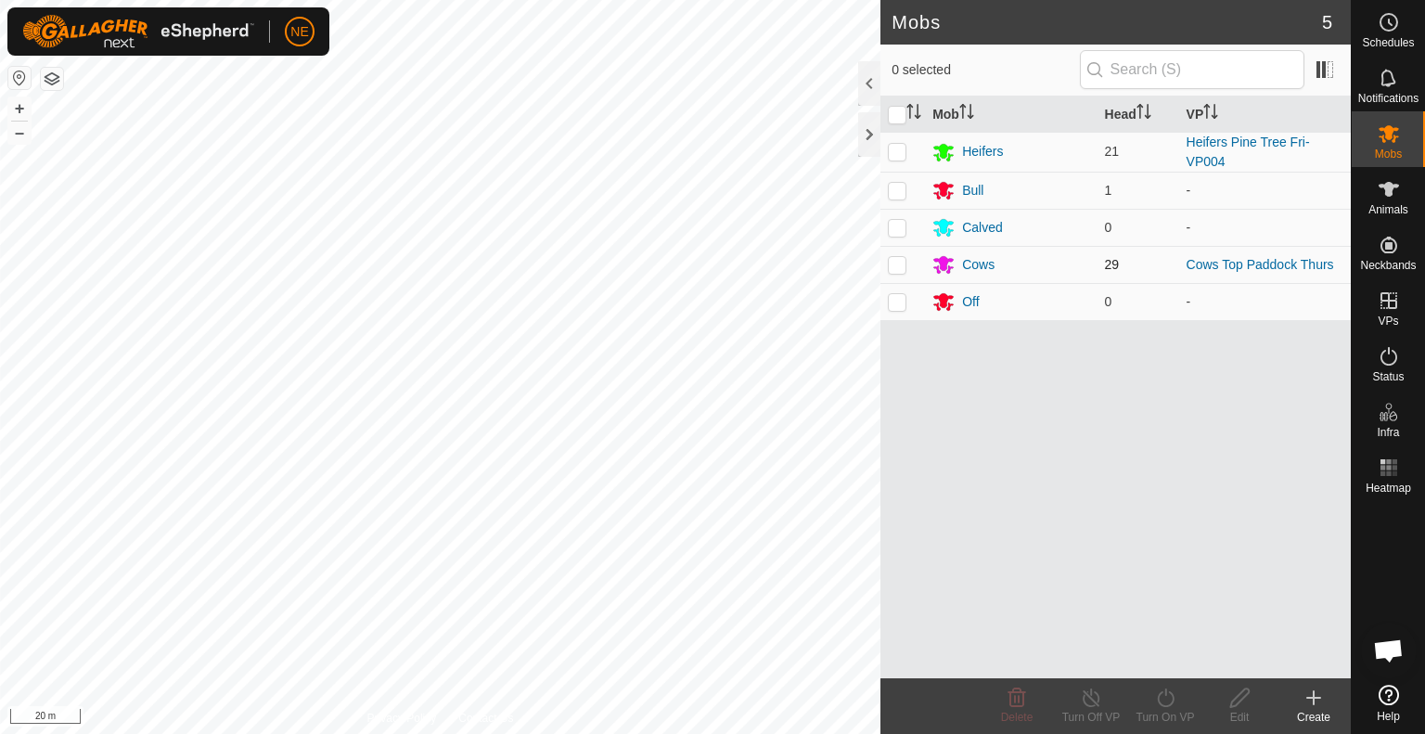
click at [896, 261] on p-checkbox at bounding box center [897, 264] width 19 height 15
checkbox input "true"
click at [1167, 697] on icon at bounding box center [1165, 698] width 23 height 22
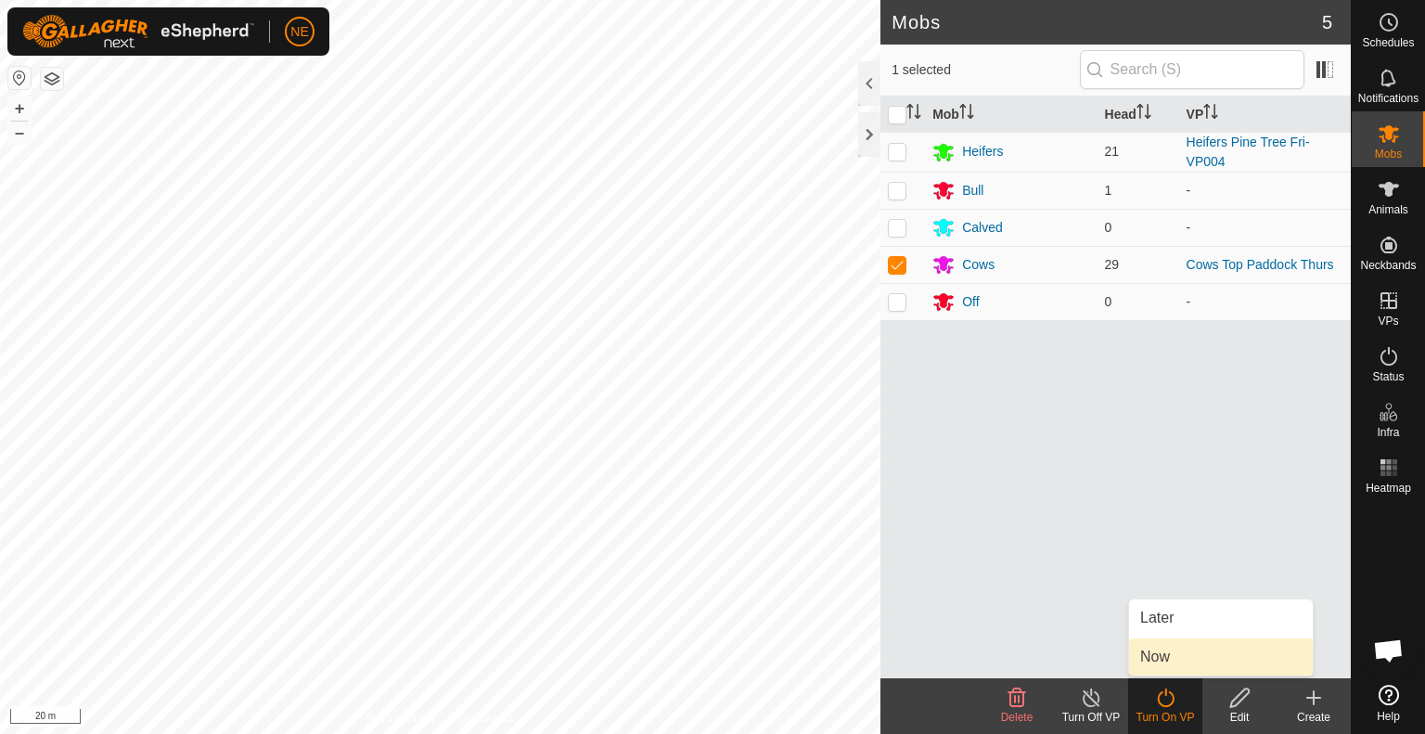
click at [1158, 662] on link "Now" at bounding box center [1221, 656] width 184 height 37
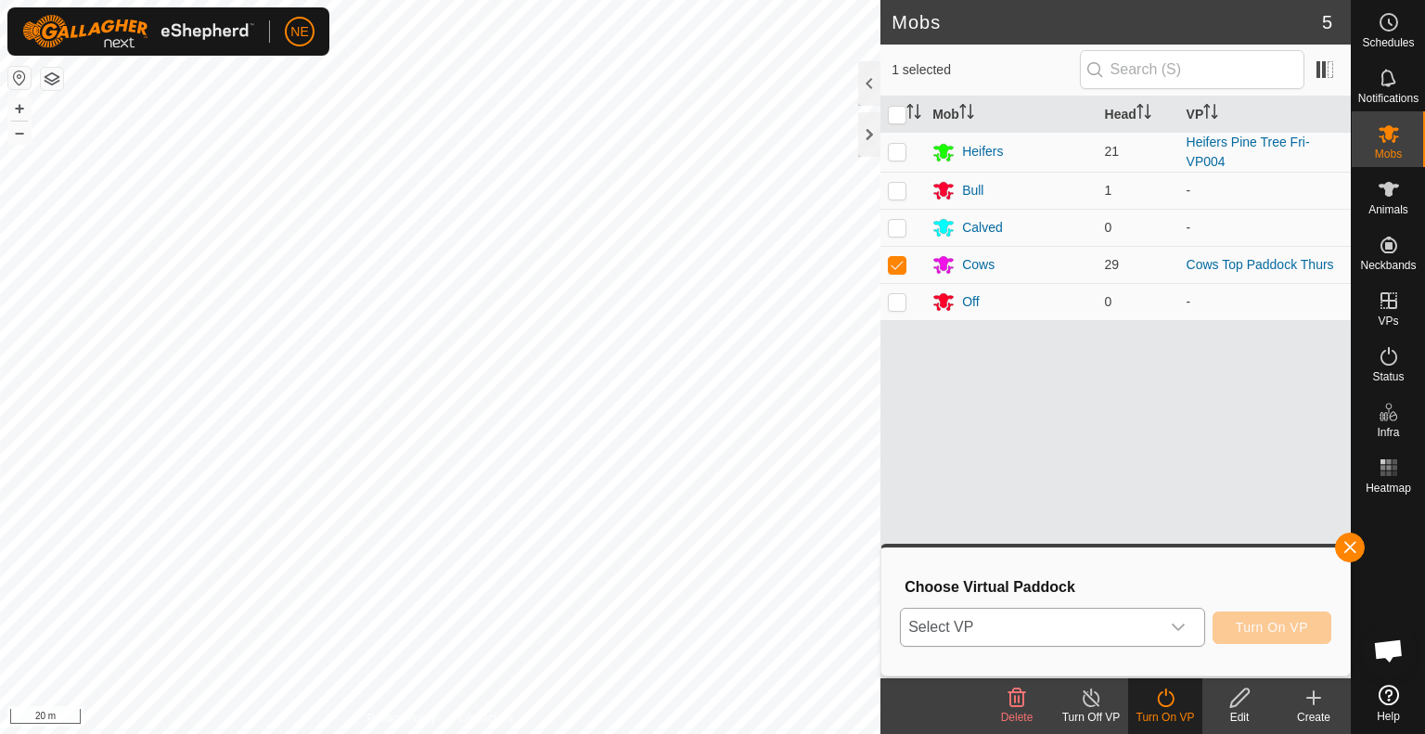
click at [1188, 629] on div "dropdown trigger" at bounding box center [1178, 627] width 37 height 37
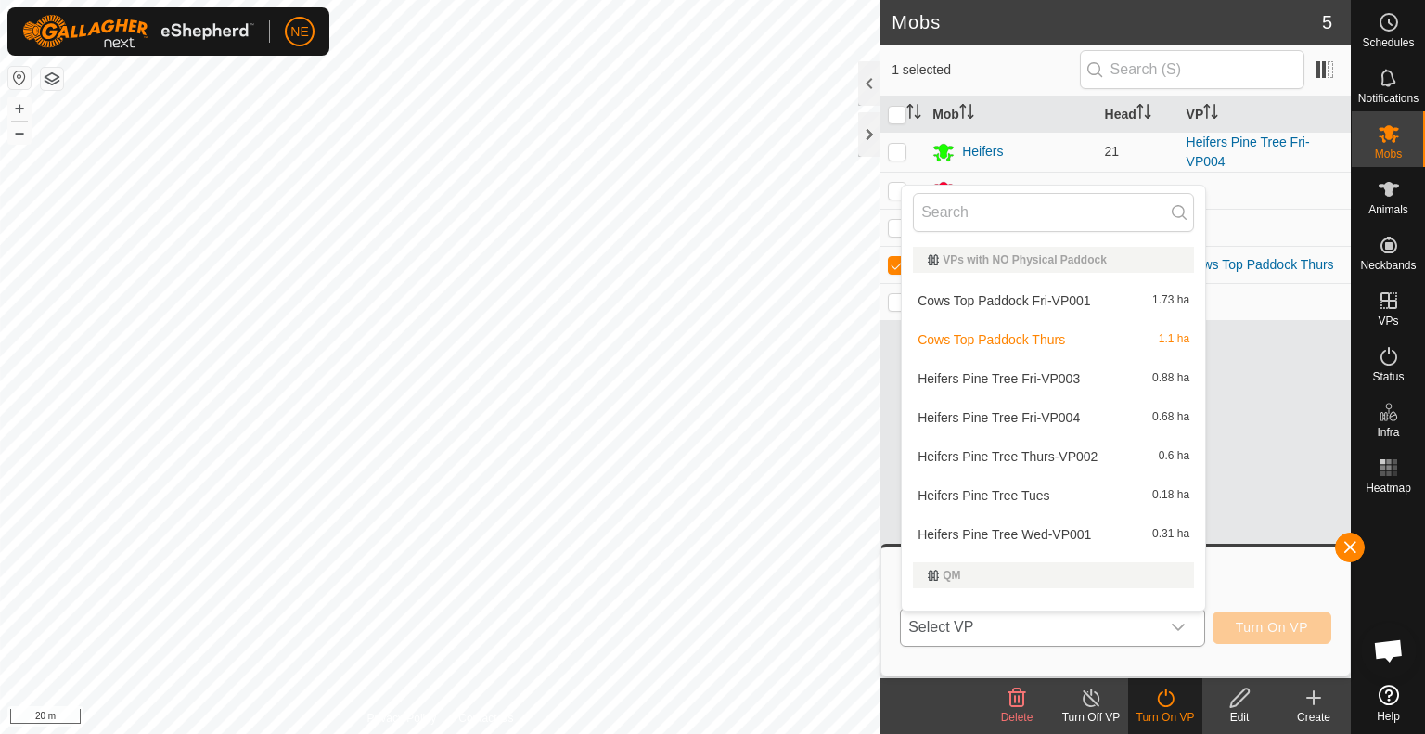
scroll to position [24, 0]
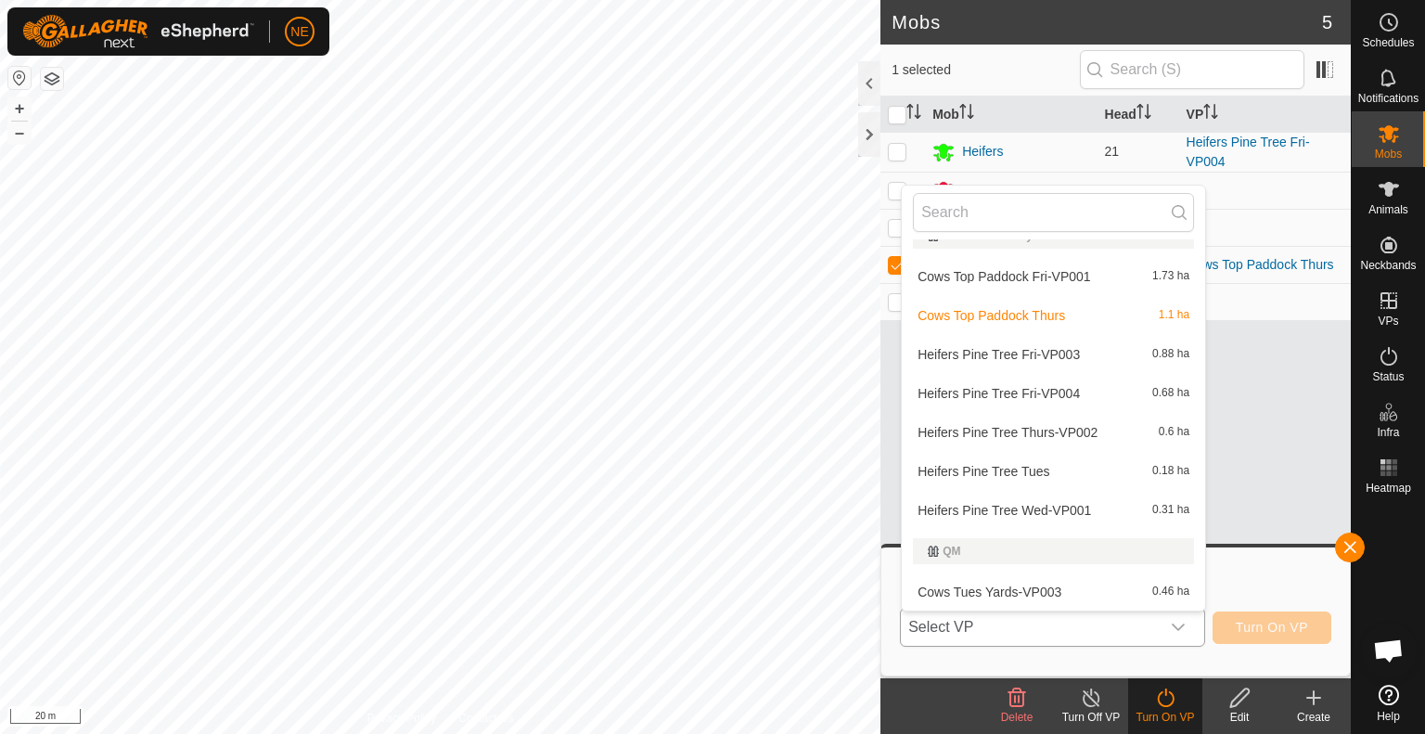
click at [1063, 274] on li "Cows Top Paddock Fri-VP001 1.73 ha" at bounding box center [1053, 276] width 303 height 37
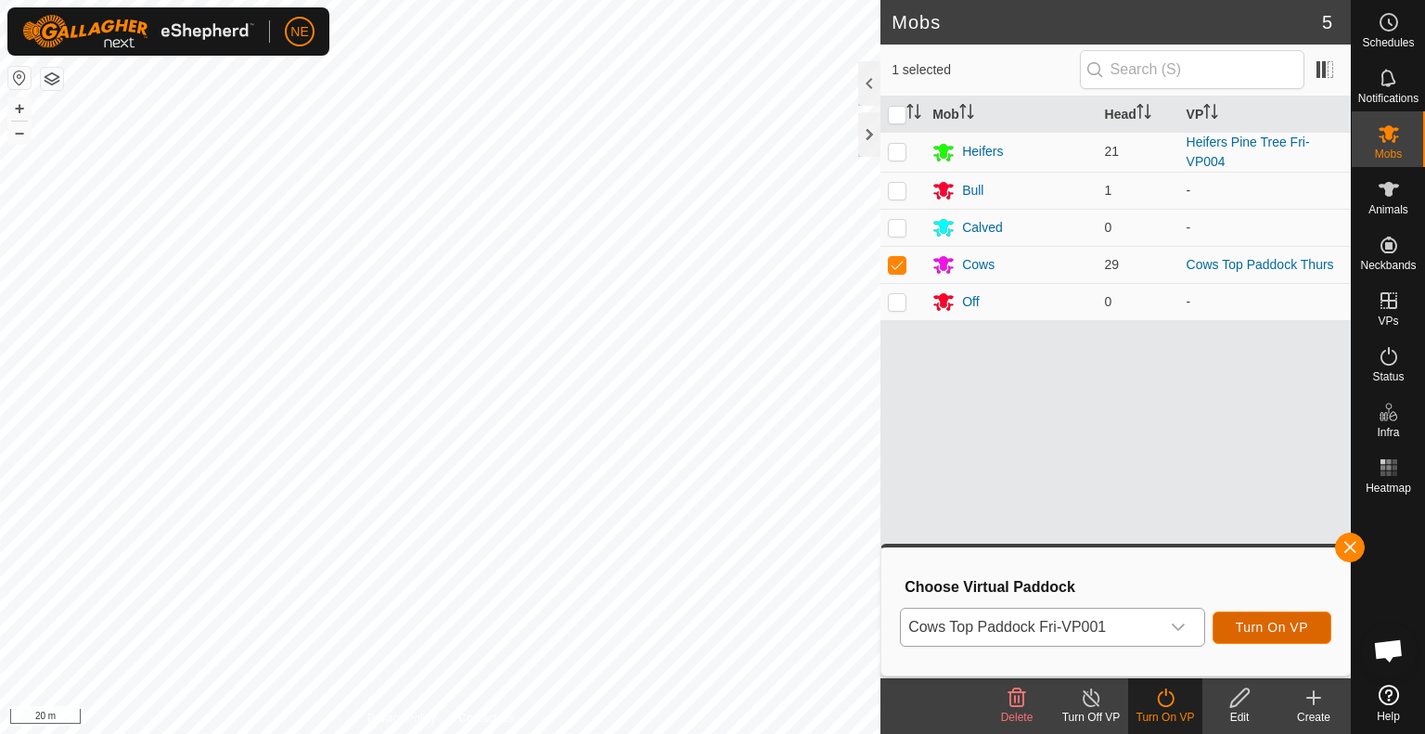
click at [1260, 624] on span "Turn On VP" at bounding box center [1272, 627] width 72 height 15
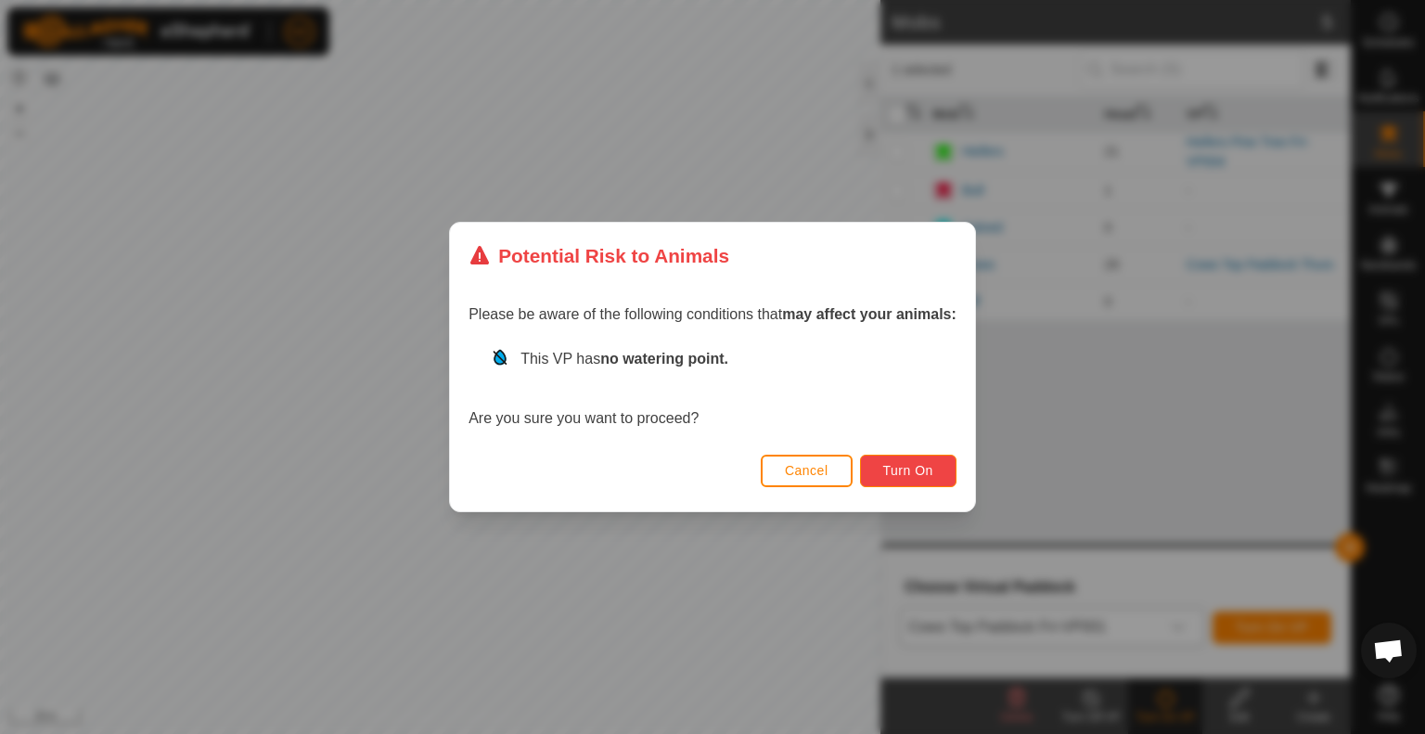
click at [910, 457] on button "Turn On" at bounding box center [908, 471] width 96 height 32
